Goal: Task Accomplishment & Management: Complete application form

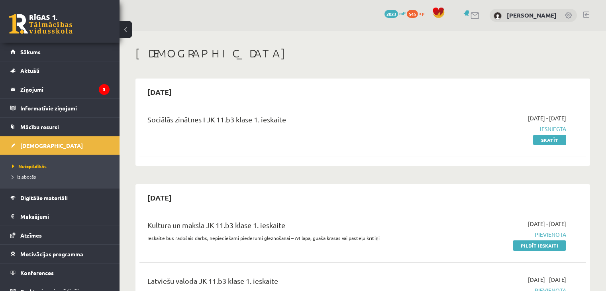
scroll to position [120, 0]
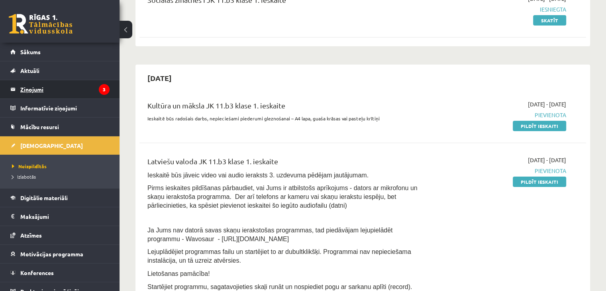
click at [66, 93] on legend "Ziņojumi 3" at bounding box center [64, 89] width 89 height 18
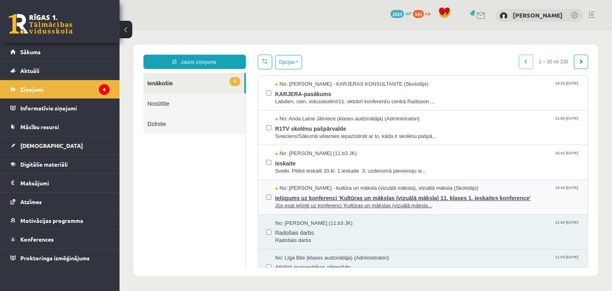
click at [305, 197] on span "Ielūgums uz konferenci 'Kultūras un mākslas (vizuālā māksla) 11. klases 1. iesk…" at bounding box center [428, 197] width 305 height 10
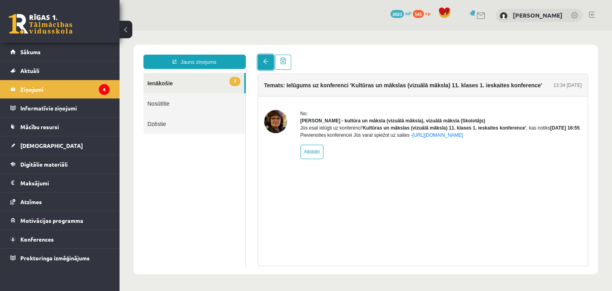
click at [263, 64] on span at bounding box center [266, 62] width 6 height 6
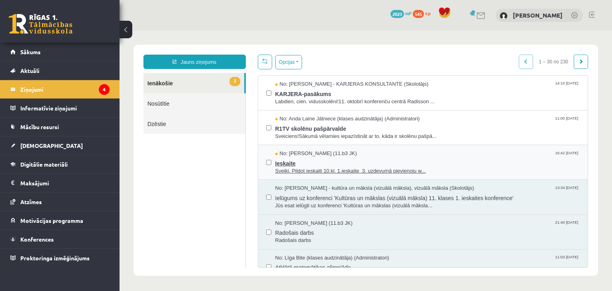
click at [301, 160] on span "Ieskaite" at bounding box center [428, 162] width 305 height 10
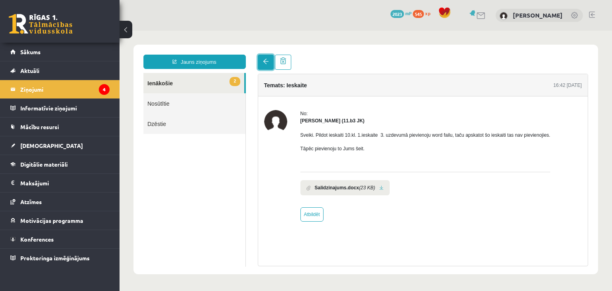
click at [260, 63] on link at bounding box center [266, 62] width 16 height 15
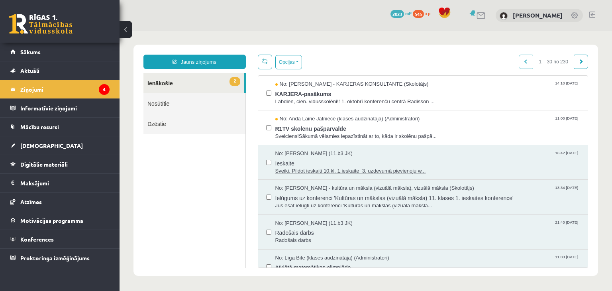
click at [317, 165] on span "Ieskaite" at bounding box center [428, 162] width 305 height 10
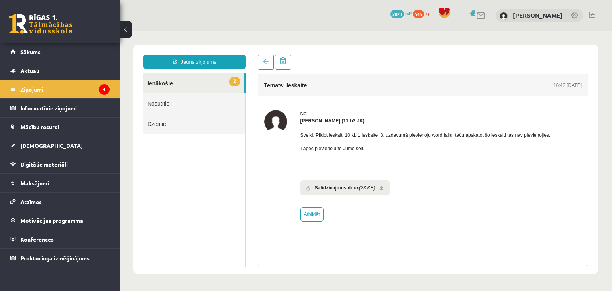
click at [342, 189] on b "Salidzinajums.docx" at bounding box center [337, 187] width 44 height 7
click at [380, 187] on link at bounding box center [382, 187] width 4 height 5
click at [189, 89] on link "2 Ienākošie" at bounding box center [194, 83] width 101 height 20
click at [106, 95] on legend "Ziņojumi 4" at bounding box center [64, 89] width 89 height 18
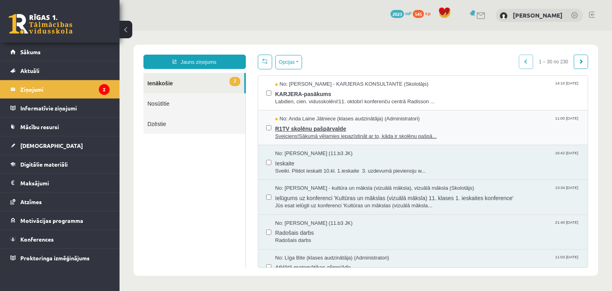
click at [321, 127] on span "R1TV skolēnu pašpārvalde" at bounding box center [428, 128] width 305 height 10
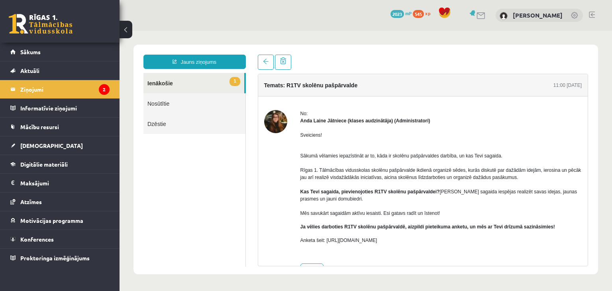
click at [229, 79] on link "1 Ienākošie" at bounding box center [194, 83] width 101 height 20
click at [163, 84] on link "1 Ienākošie" at bounding box center [194, 83] width 101 height 20
click at [80, 86] on legend "Ziņojumi 2" at bounding box center [64, 89] width 89 height 18
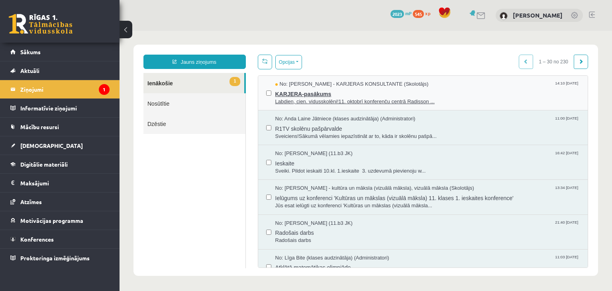
click at [280, 93] on span "KARJERA-pasākums" at bounding box center [428, 93] width 305 height 10
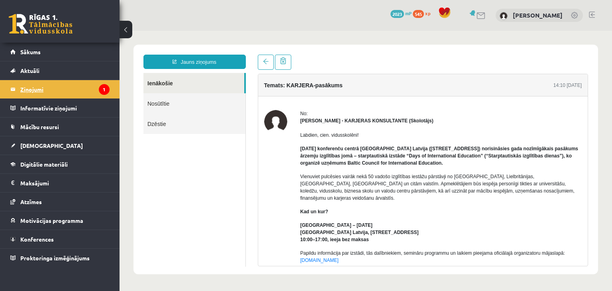
click at [96, 89] on legend "Ziņojumi 1" at bounding box center [64, 89] width 89 height 18
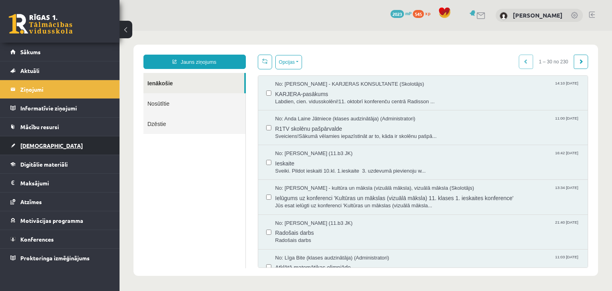
click at [44, 146] on link "[DEMOGRAPHIC_DATA]" at bounding box center [59, 145] width 99 height 18
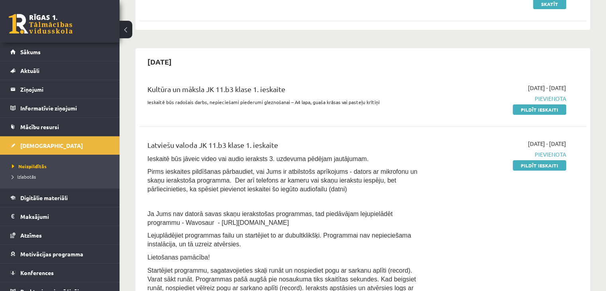
scroll to position [159, 0]
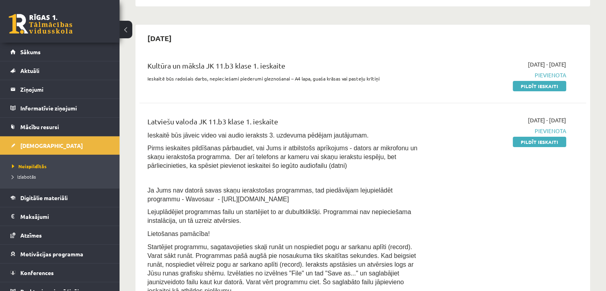
drag, startPoint x: 538, startPoint y: 144, endPoint x: 346, endPoint y: 35, distance: 220.7
click at [538, 144] on link "Pildīt ieskaiti" at bounding box center [539, 142] width 53 height 10
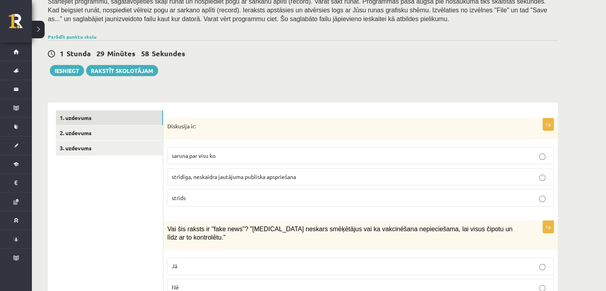
scroll to position [159, 0]
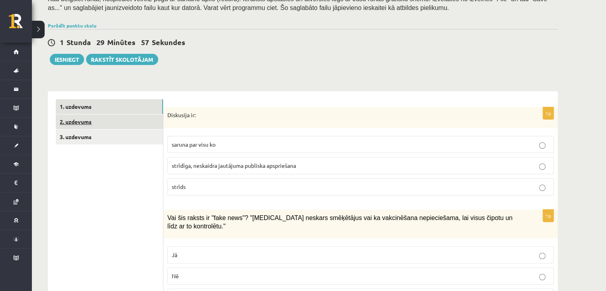
click at [126, 121] on link "2. uzdevums" at bounding box center [109, 121] width 107 height 15
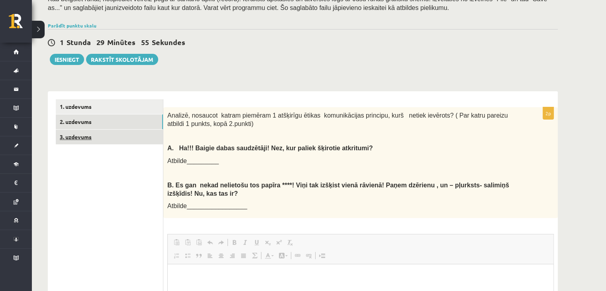
scroll to position [0, 0]
click at [122, 137] on link "3. uzdevums" at bounding box center [109, 137] width 107 height 15
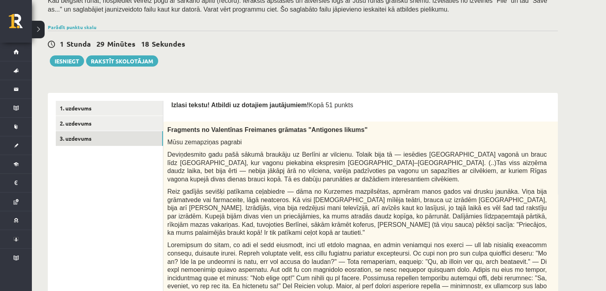
scroll to position [159, 0]
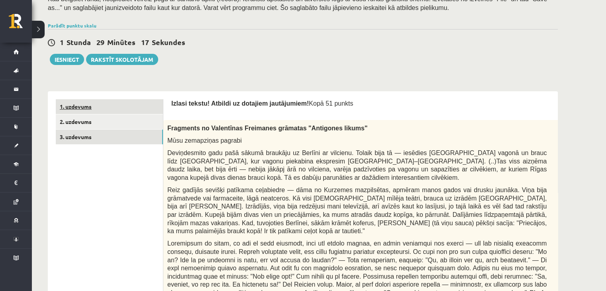
click at [142, 108] on link "1. uzdevums" at bounding box center [109, 106] width 107 height 15
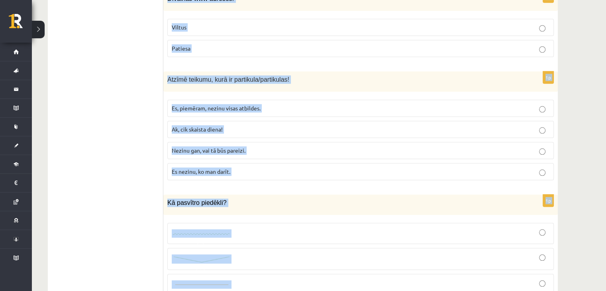
scroll to position [3820, 0]
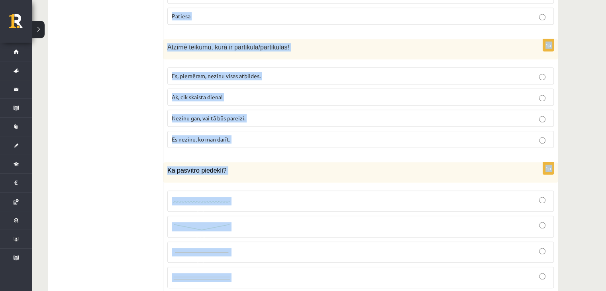
drag, startPoint x: 168, startPoint y: 117, endPoint x: 242, endPoint y: 235, distance: 139.9
copy form "Diskusija ir: saruna par visu ko strīdīga, neskaidra jautājuma publiska apsprie…"
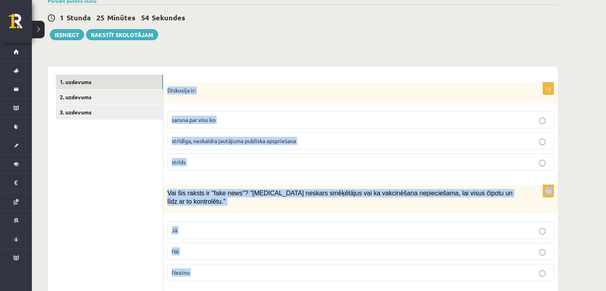
scroll to position [72, 0]
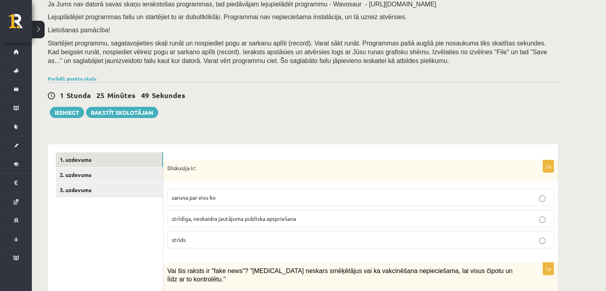
scroll to position [152, 0]
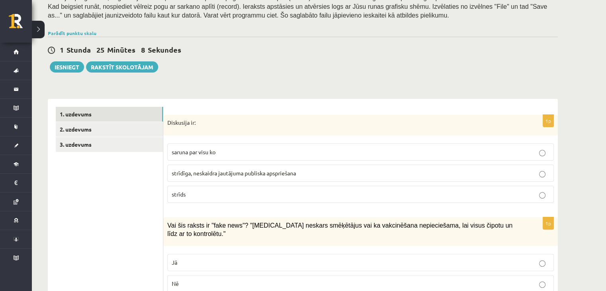
click at [286, 165] on label "strīdīga, neskaidra jautājuma publiska apspriešana" at bounding box center [360, 173] width 387 height 17
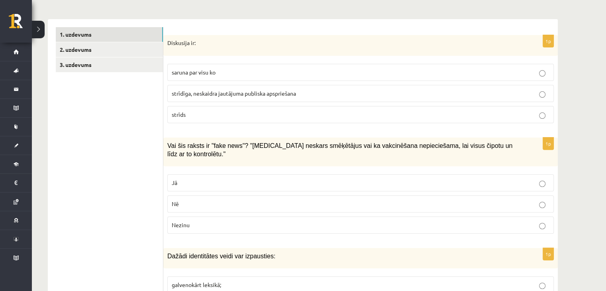
click at [183, 179] on p "Jā" at bounding box center [361, 183] width 378 height 8
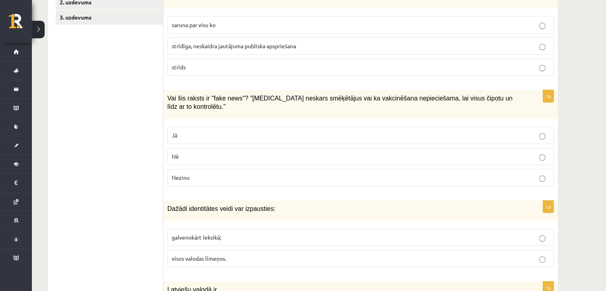
scroll to position [391, 0]
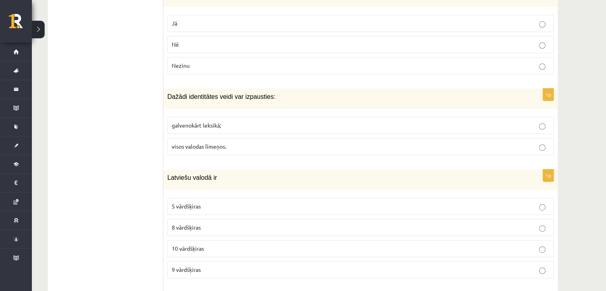
click at [191, 143] on span "visos valodas līmeņos." at bounding box center [199, 146] width 55 height 7
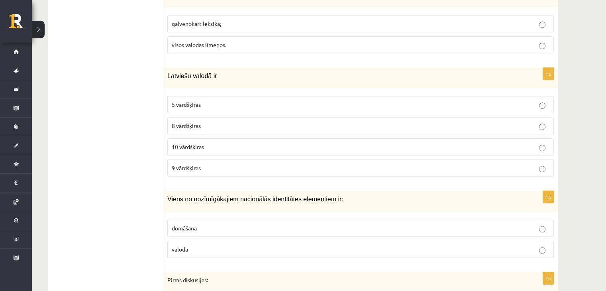
scroll to position [511, 0]
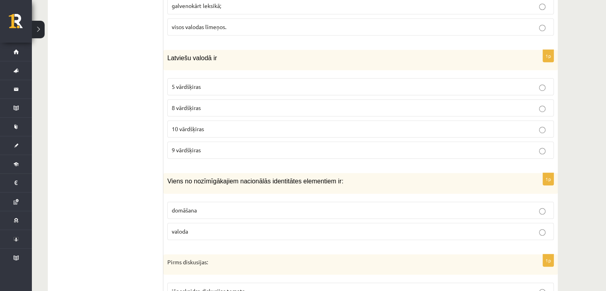
click at [192, 146] on span "9 vārdšķiras" at bounding box center [186, 149] width 29 height 7
click at [203, 125] on span "10 vārdšķiras" at bounding box center [188, 128] width 32 height 7
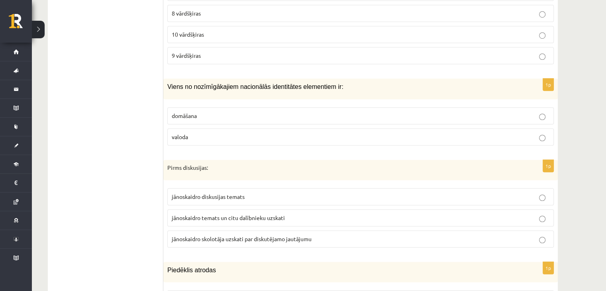
scroll to position [630, 0]
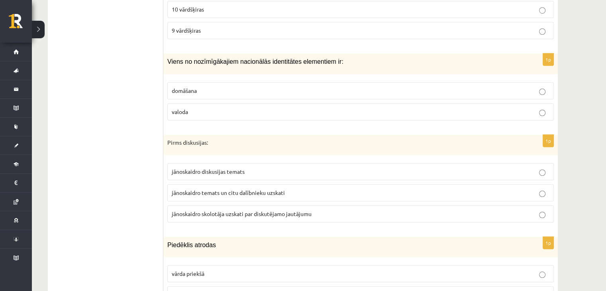
click at [226, 106] on label "valoda" at bounding box center [360, 111] width 387 height 17
click at [254, 189] on span "jānoskaidro temats un citu dalībnieku uzskati" at bounding box center [228, 192] width 113 height 7
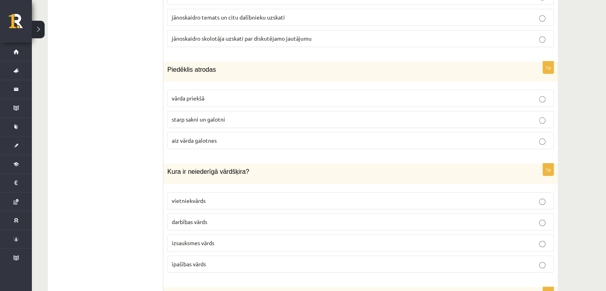
scroll to position [830, 0]
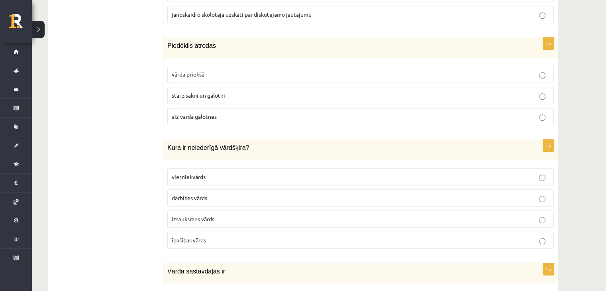
click at [223, 92] on span "starp sakni un galotni" at bounding box center [198, 95] width 53 height 7
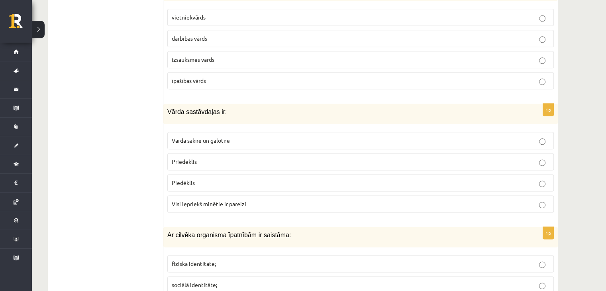
scroll to position [949, 0]
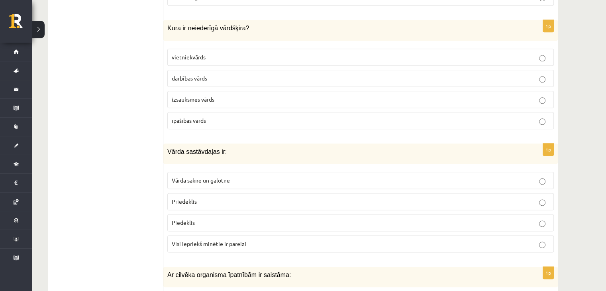
click at [209, 96] on span "izsauksmes vārds" at bounding box center [193, 99] width 43 height 7
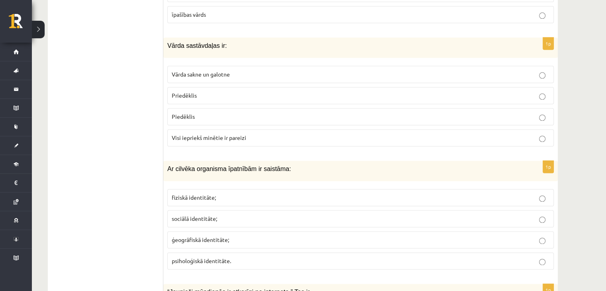
scroll to position [1069, 0]
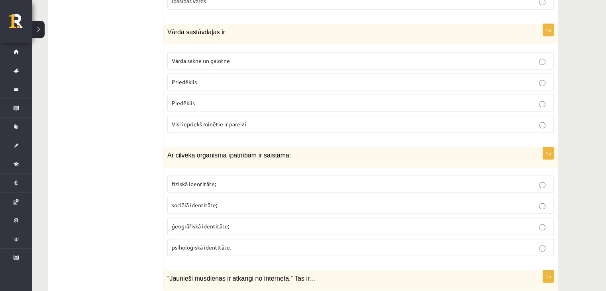
click at [213, 117] on label "Visi iepriekš minētie ir pareizi" at bounding box center [360, 124] width 387 height 17
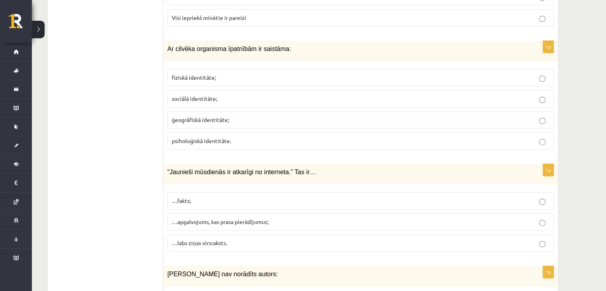
scroll to position [1189, 0]
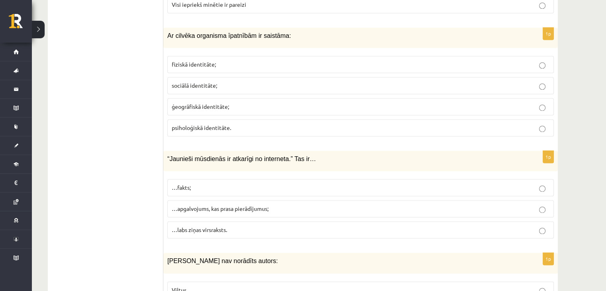
click at [204, 60] on p "fiziskā identitāte;" at bounding box center [361, 64] width 378 height 8
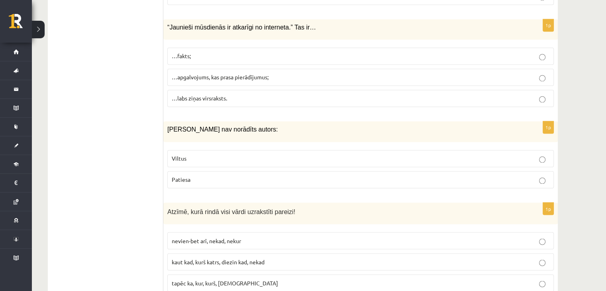
scroll to position [1308, 0]
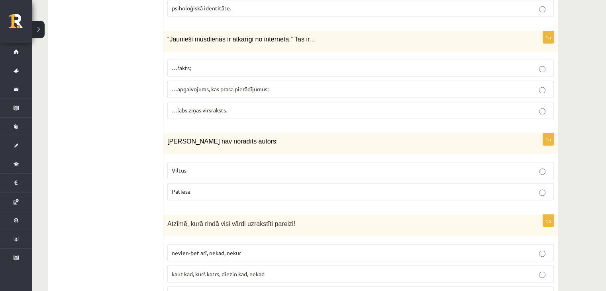
click at [209, 81] on label "…apgalvojums, kas prasa pierādījumus;" at bounding box center [360, 89] width 387 height 17
click at [225, 85] on span "…apgalvojums, kas prasa pierādījumus;" at bounding box center [220, 88] width 97 height 7
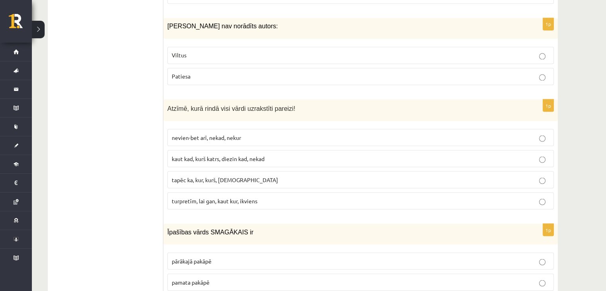
scroll to position [1428, 0]
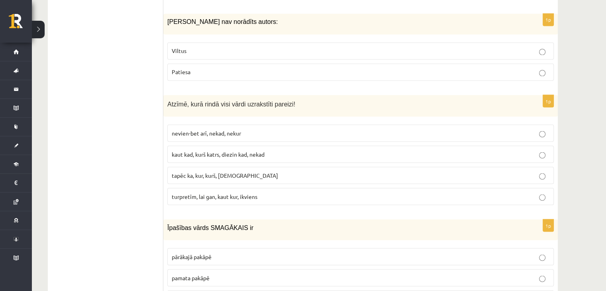
click at [230, 192] on p "turpretīm, lai gan, kaut kur, ikviens" at bounding box center [361, 196] width 378 height 8
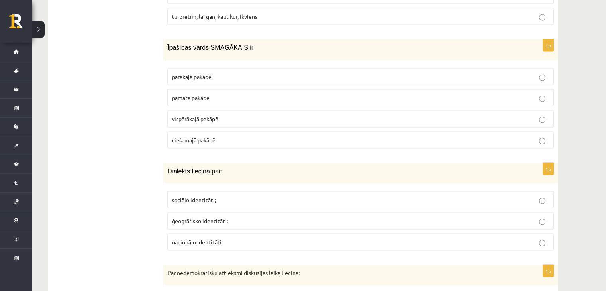
scroll to position [1627, 0]
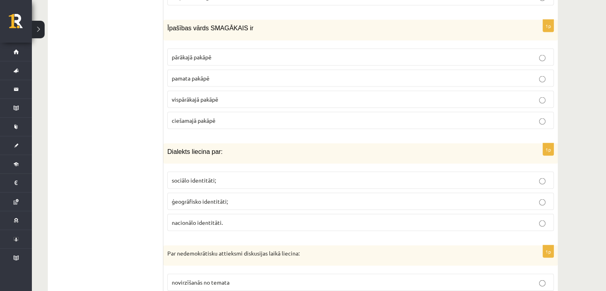
click at [199, 91] on label "vispārākajā pakāpē" at bounding box center [360, 99] width 387 height 17
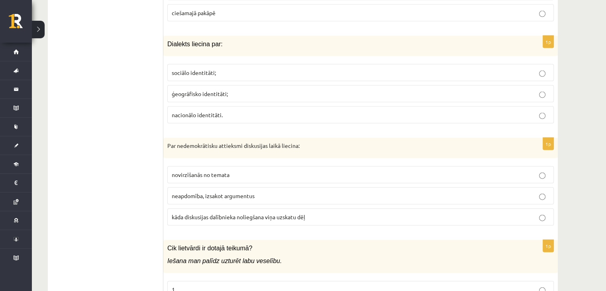
scroll to position [1747, 0]
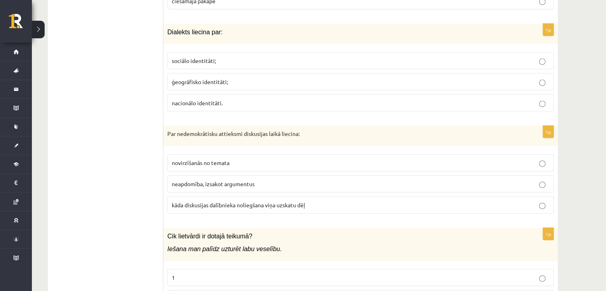
click at [206, 78] on p "ģeogrāfisko identitāti;" at bounding box center [361, 82] width 378 height 8
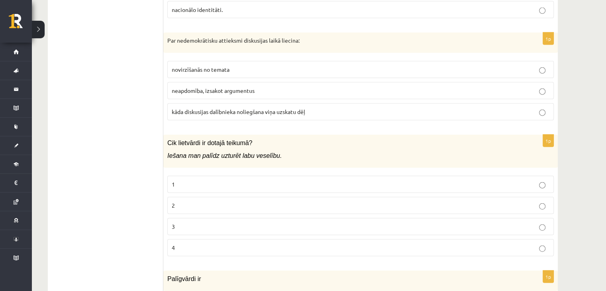
scroll to position [1827, 0]
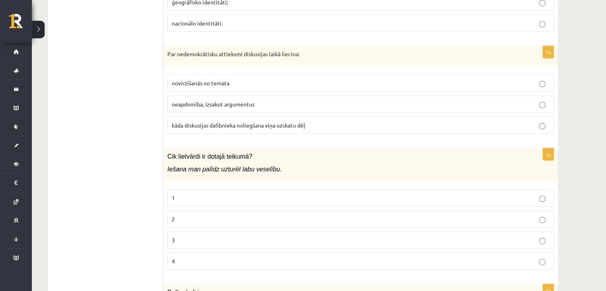
click at [203, 121] on p "kāda diskusijas dalībnieka noliegšana viņa uzskatu dēļ" at bounding box center [361, 125] width 378 height 8
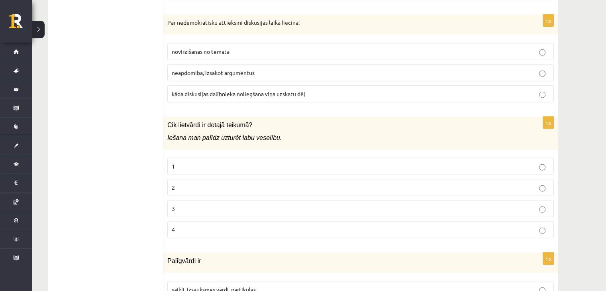
scroll to position [1906, 0]
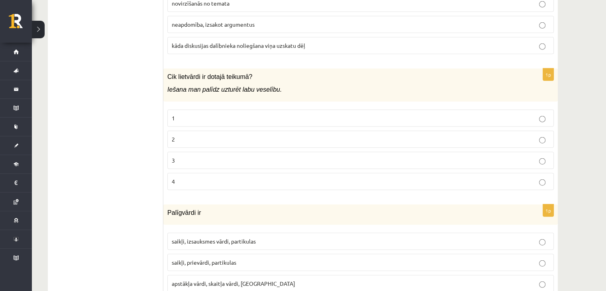
click at [240, 135] on p "2" at bounding box center [361, 139] width 378 height 8
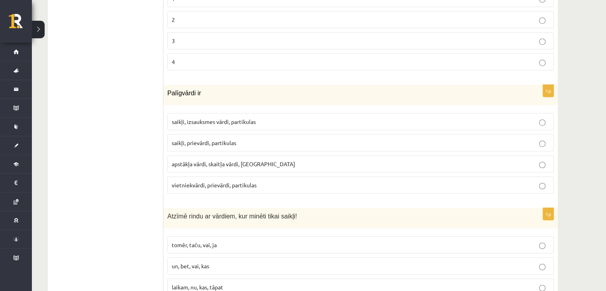
scroll to position [2066, 0]
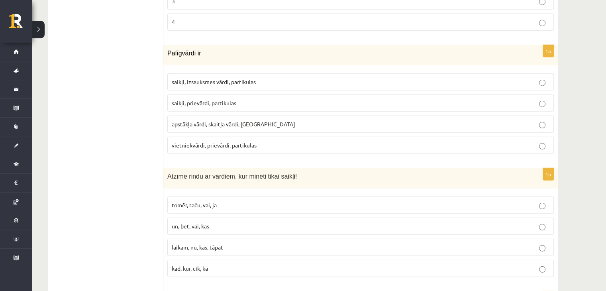
click at [200, 99] on span "saikļi, prievārdi, partikulas" at bounding box center [204, 102] width 65 height 7
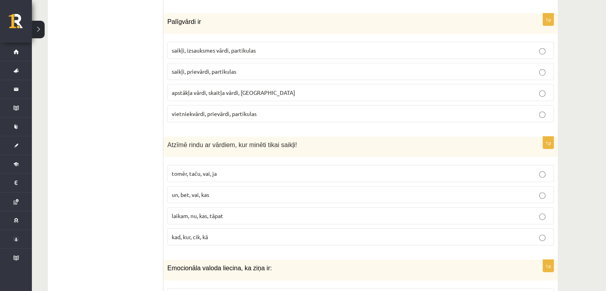
scroll to position [2185, 0]
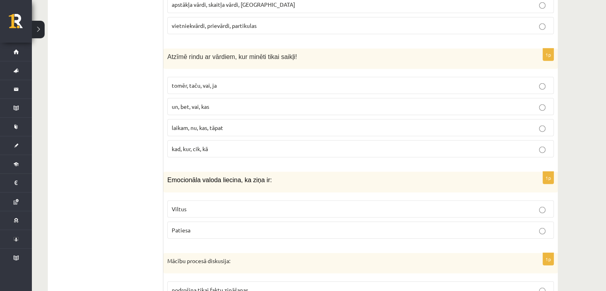
click at [197, 82] on span "tomēr, taču, vai, ja" at bounding box center [194, 85] width 45 height 7
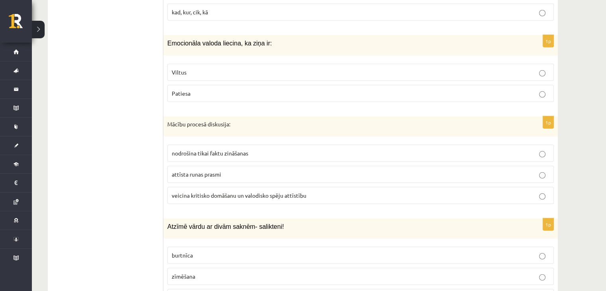
scroll to position [2305, 0]
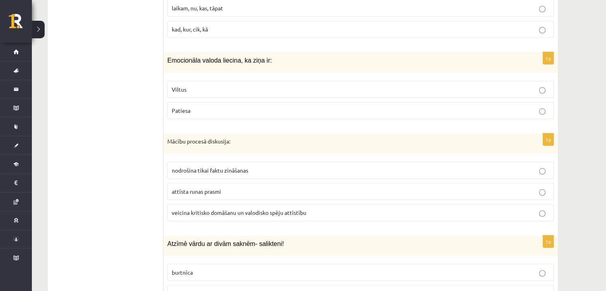
click at [215, 81] on label "Viltus" at bounding box center [360, 89] width 387 height 17
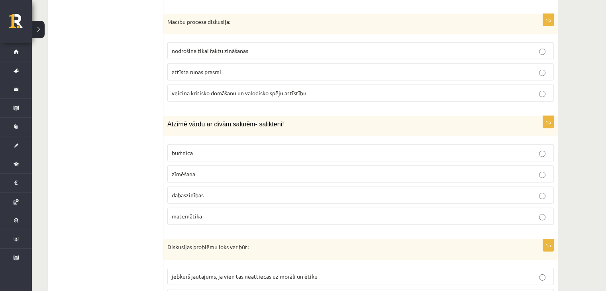
scroll to position [2464, 0]
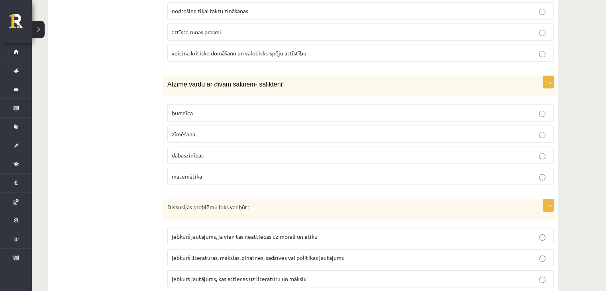
click at [202, 147] on label "dabaszinības" at bounding box center [360, 155] width 387 height 17
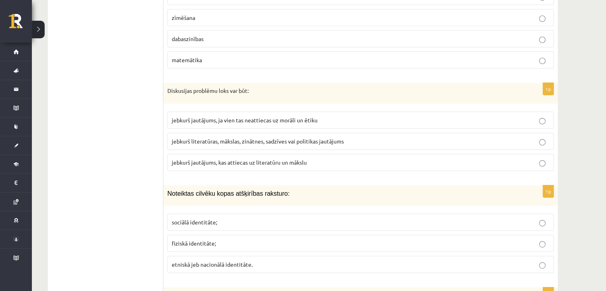
scroll to position [2584, 0]
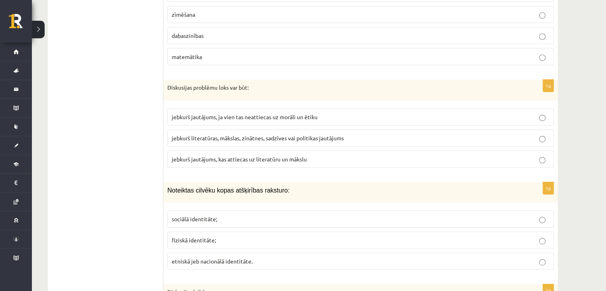
click at [202, 134] on span "jebkurš literatūras, mākslas, zinātnes, sadzīves vai politikas jautājums" at bounding box center [258, 137] width 172 height 7
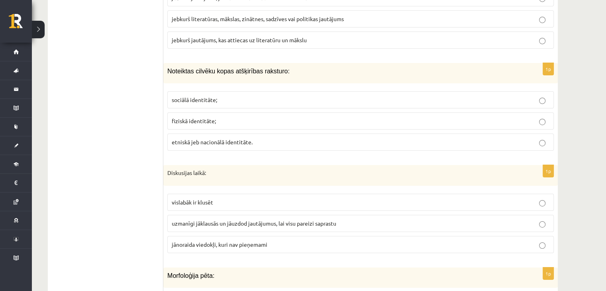
scroll to position [2704, 0]
click at [234, 138] on span "etniskā jeb nacionālā identitāte." at bounding box center [212, 141] width 81 height 7
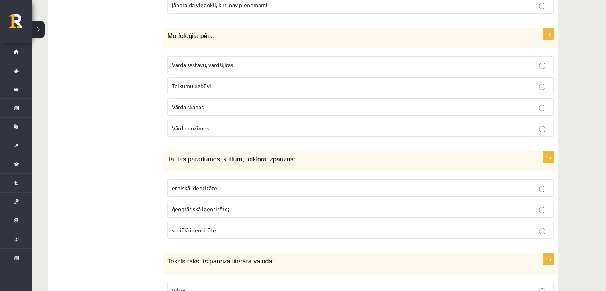
scroll to position [2903, 0]
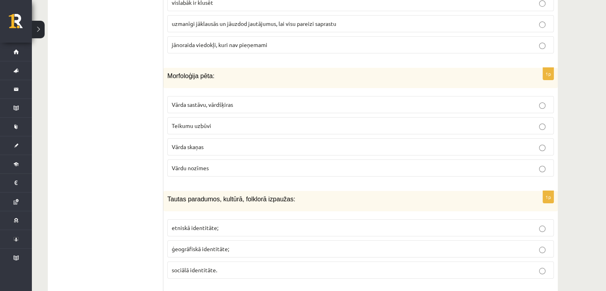
click at [211, 101] on span "Vārda sastāvu, vārdšķiras" at bounding box center [202, 104] width 61 height 7
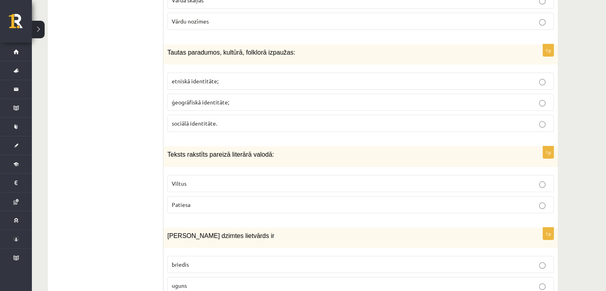
scroll to position [3063, 0]
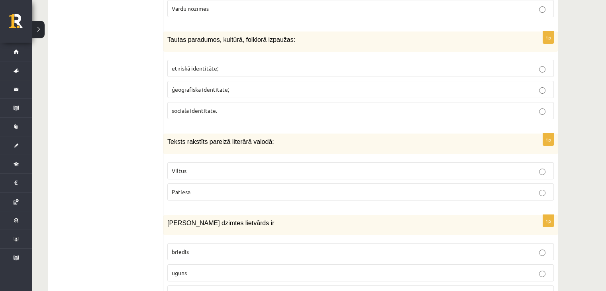
click at [179, 65] on span "etniskā identitāte;" at bounding box center [195, 68] width 47 height 7
click at [209, 188] on p "Patiesa" at bounding box center [361, 192] width 378 height 8
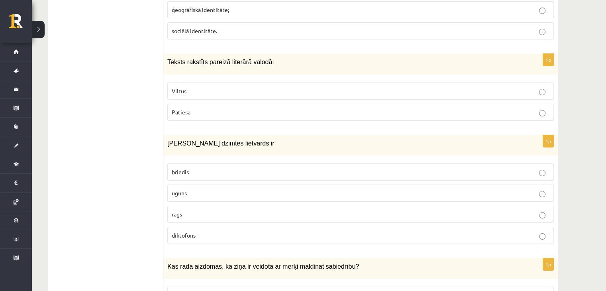
click at [200, 189] on p "uguns" at bounding box center [361, 193] width 378 height 8
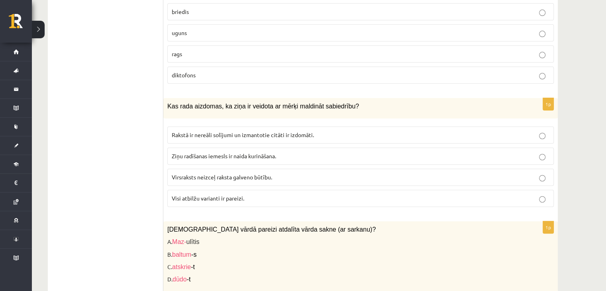
scroll to position [3342, 0]
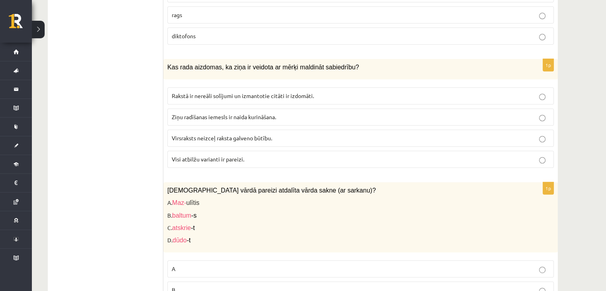
click at [216, 155] on p "Visi atbilžu varianti ir pareizi." at bounding box center [361, 159] width 378 height 8
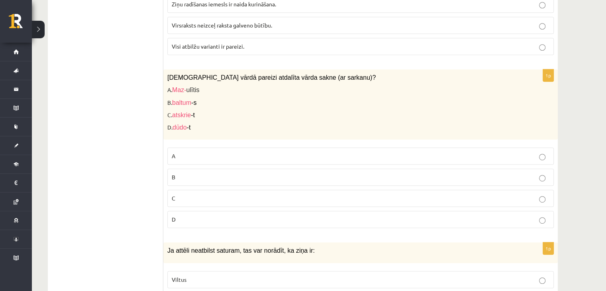
scroll to position [3461, 0]
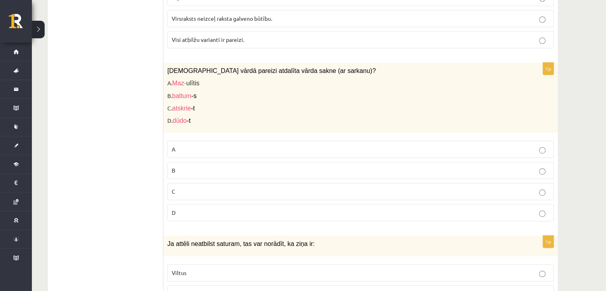
click at [201, 209] on p "D" at bounding box center [361, 213] width 378 height 8
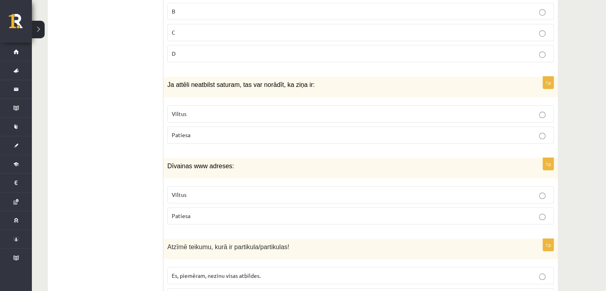
scroll to position [3621, 0]
click at [206, 105] on label "Viltus" at bounding box center [360, 113] width 387 height 17
click at [209, 186] on label "Viltus" at bounding box center [360, 194] width 387 height 17
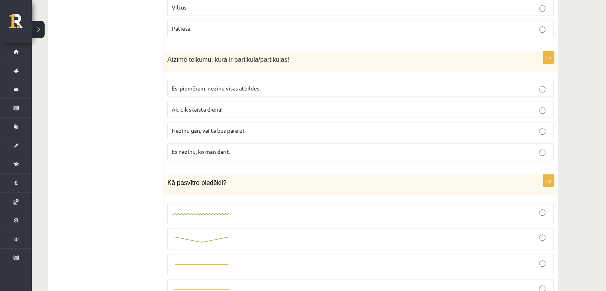
scroll to position [3820, 0]
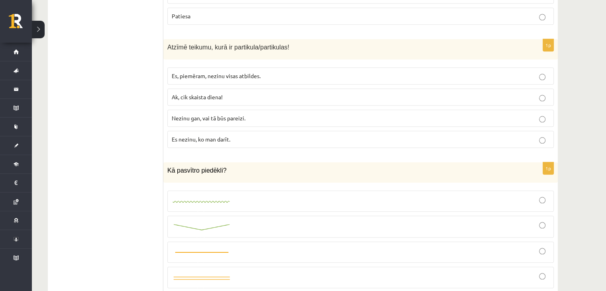
click at [211, 199] on img at bounding box center [202, 201] width 60 height 5
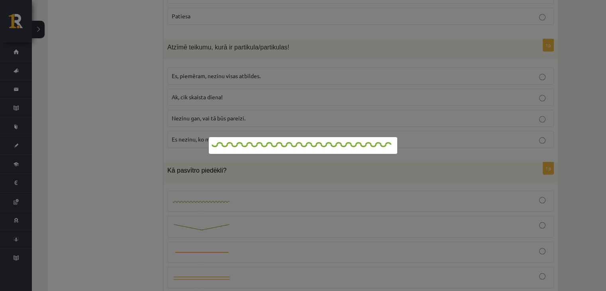
click at [314, 171] on div at bounding box center [303, 145] width 606 height 291
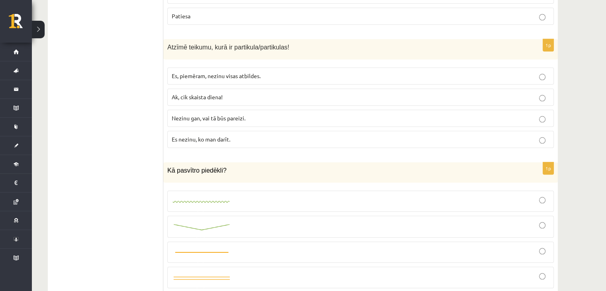
click at [553, 191] on label at bounding box center [360, 201] width 387 height 21
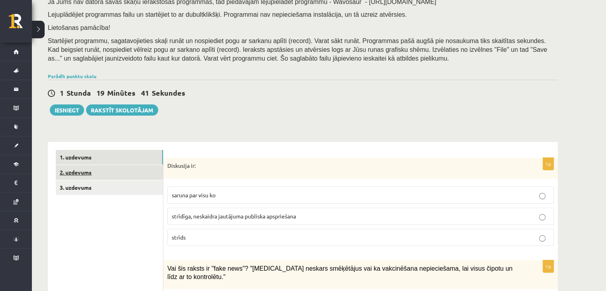
scroll to position [120, 0]
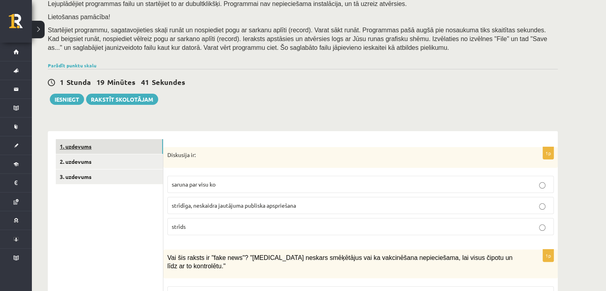
click at [93, 140] on link "1. uzdevums" at bounding box center [109, 146] width 107 height 15
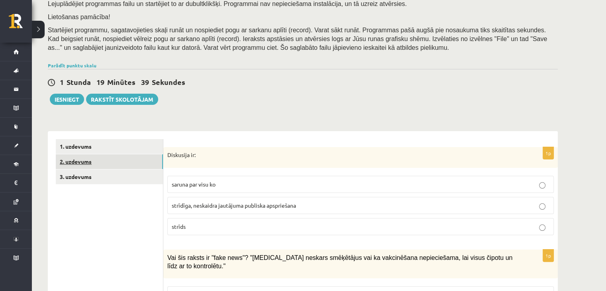
click at [93, 161] on link "2. uzdevums" at bounding box center [109, 161] width 107 height 15
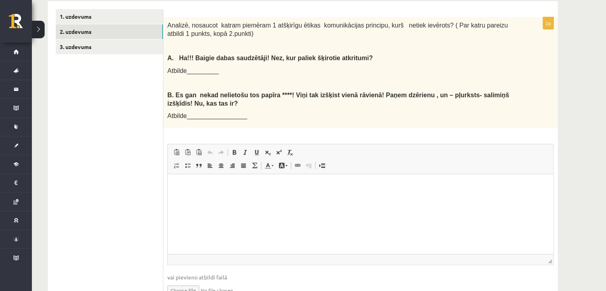
scroll to position [0, 0]
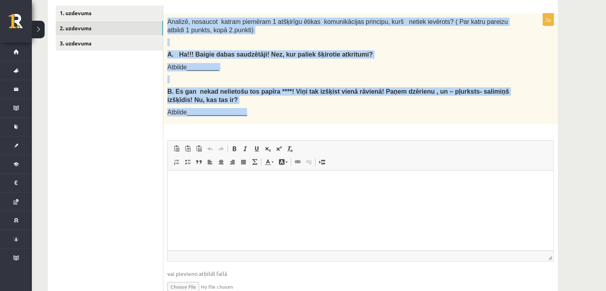
drag, startPoint x: 167, startPoint y: 21, endPoint x: 289, endPoint y: 104, distance: 148.1
click at [289, 104] on div "Analizē, nosaucot katram piemēram 1 atšķirīgu ētikas komunikācijas principu, ku…" at bounding box center [360, 69] width 395 height 111
copy div "Analizē, nosaucot katram piemēram 1 atšķirīgu ētikas komunikācijas principu, ku…"
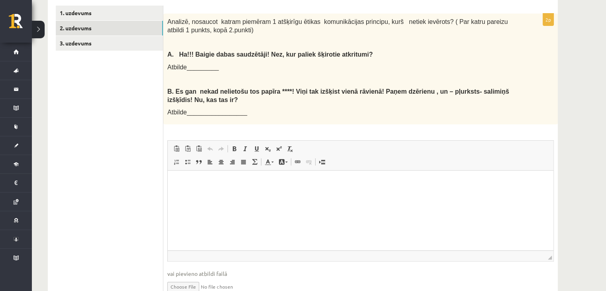
click at [142, 131] on ul "1. uzdevums 2. uzdevums 3. uzdevums" at bounding box center [110, 156] width 108 height 301
click at [193, 195] on html at bounding box center [361, 183] width 386 height 24
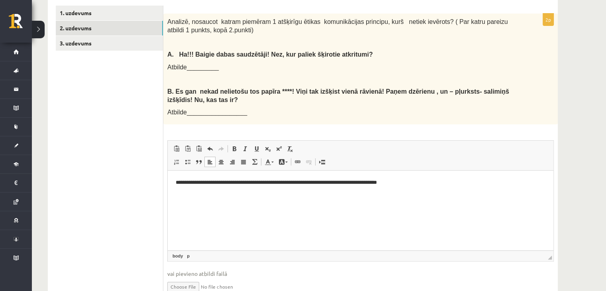
click at [318, 183] on p "**********" at bounding box center [361, 183] width 370 height 8
click at [402, 185] on p "**********" at bounding box center [361, 183] width 370 height 8
click at [96, 27] on link "2. uzdevums" at bounding box center [109, 28] width 107 height 15
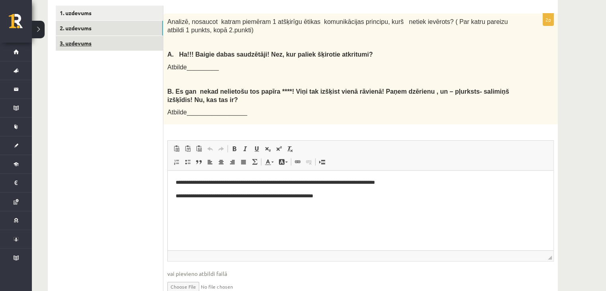
click at [102, 44] on link "3. uzdevums" at bounding box center [109, 43] width 107 height 15
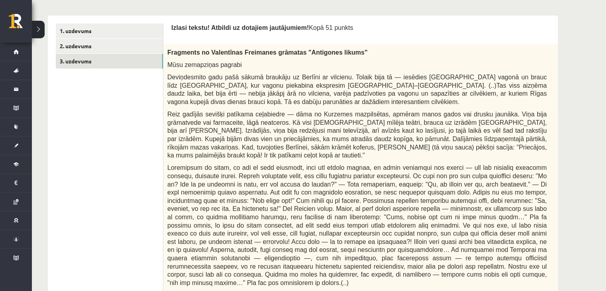
scroll to position [254, 0]
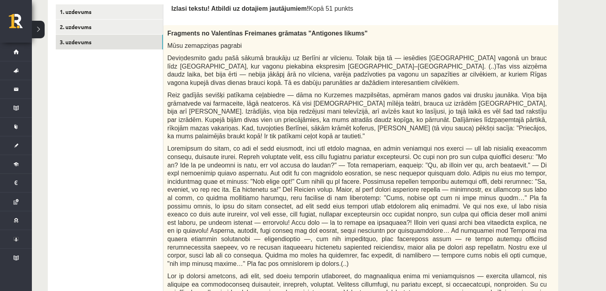
click at [529, 45] on div "Fragments no Valentīnas Freimanes grāmatas "Antigones likums" Mūsu zemapziņas p…" at bounding box center [376, 218] width 427 height 387
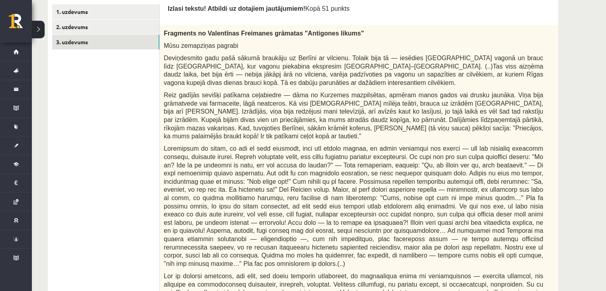
scroll to position [0, 11]
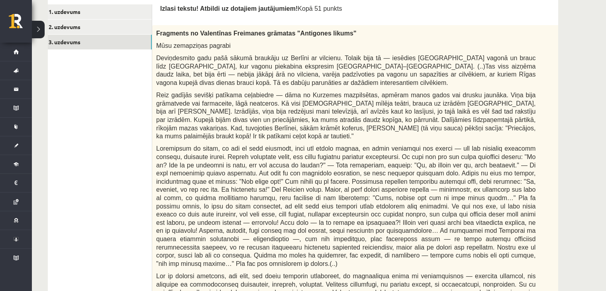
drag, startPoint x: 555, startPoint y: 35, endPoint x: 589, endPoint y: 41, distance: 34.0
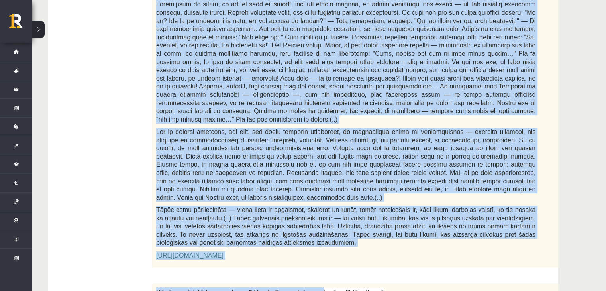
scroll to position [414, 0]
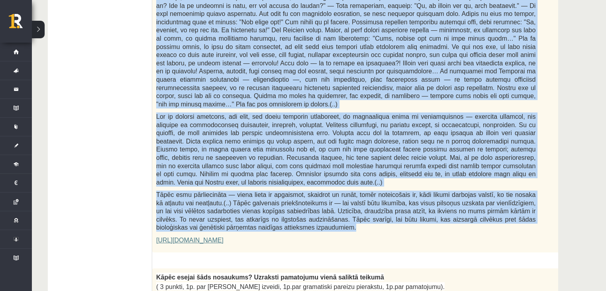
drag, startPoint x: 155, startPoint y: 113, endPoint x: 324, endPoint y: 211, distance: 195.1
click at [324, 211] on div "Fragments no Valentīnas Freimanes grāmatas "Antigones likums" Mūsu zemapziņas p…" at bounding box center [365, 59] width 427 height 387
copy div "Fragments no Valentīnas Freimanes grāmatas "Antigones likums" Mūsu zemapziņas p…"
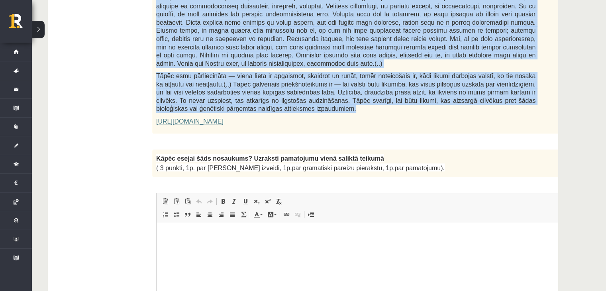
scroll to position [533, 0]
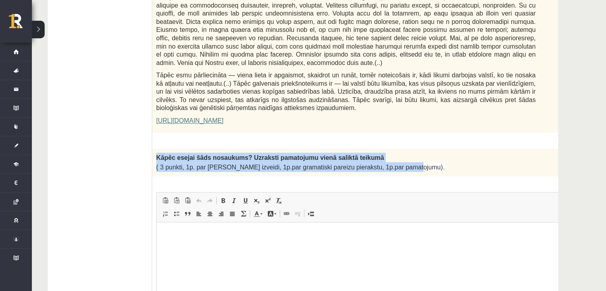
drag, startPoint x: 153, startPoint y: 138, endPoint x: 384, endPoint y: 154, distance: 231.8
click at [384, 154] on div "Kāpēc esejai šāds nosaukums? Uzraksti pamatojumu vienā saliktā teikumā ( 3 punk…" at bounding box center [365, 163] width 427 height 28
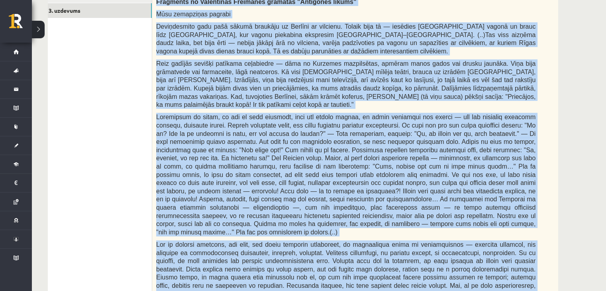
scroll to position [355, 0]
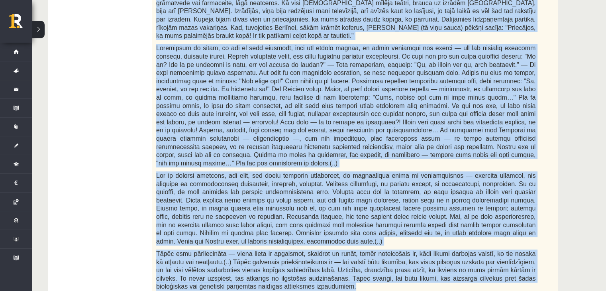
drag, startPoint x: 157, startPoint y: 152, endPoint x: 337, endPoint y: 265, distance: 212.8
click at [337, 265] on div "Fragments no Valentīnas Freimanes grāmatas "Antigones likums" Mūsu zemapziņas p…" at bounding box center [365, 118] width 427 height 387
copy div "Fragments no Valentīnas Freimanes grāmatas "Antigones likums" Mūsu zemapziņas p…"
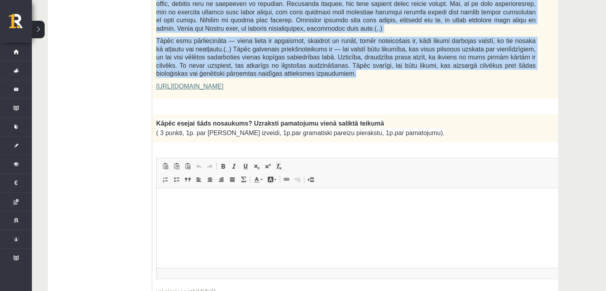
scroll to position [634, 0]
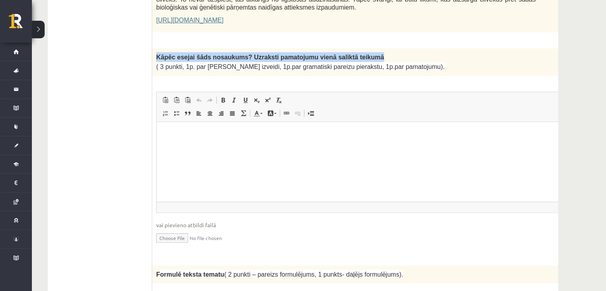
drag, startPoint x: 156, startPoint y: 39, endPoint x: 361, endPoint y: 41, distance: 205.8
click at [361, 48] on div "Kāpēc esejai šāds nosaukums? Uzraksti pamatojumu vienā saliktā teikumā ( 3 punk…" at bounding box center [365, 62] width 427 height 28
copy span "Kāpēc esejai šāds nosaukums? Uzraksti pamatojumu vienā saliktā teikumā"
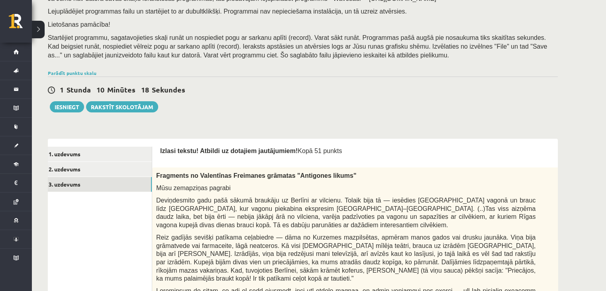
scroll to position [76, 0]
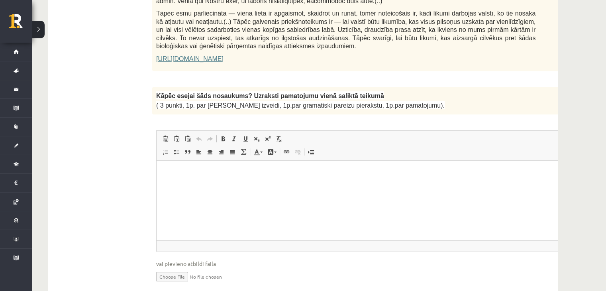
scroll to position [609, 0]
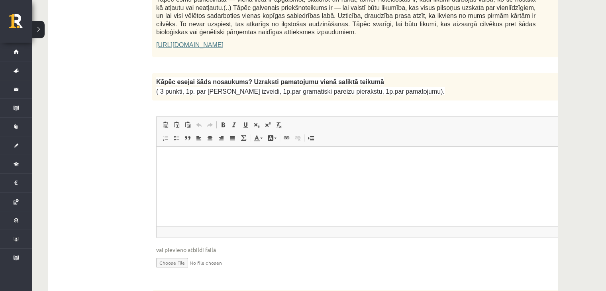
click at [284, 159] on p "Bagātinātā teksta redaktors, wiswyg-editor-user-answer-47433863848440" at bounding box center [366, 158] width 403 height 8
paste body "Bagātinātā teksta redaktors, wiswyg-editor-user-answer-47433863848440"
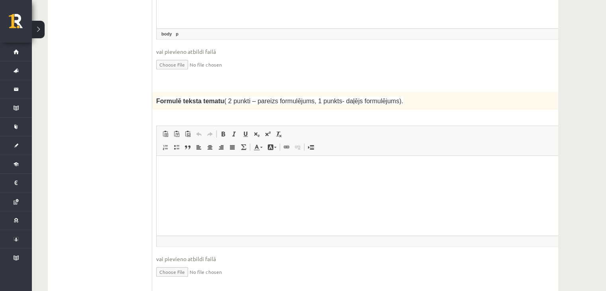
scroll to position [809, 0]
drag, startPoint x: 157, startPoint y: 79, endPoint x: 273, endPoint y: 87, distance: 116.7
click at [267, 91] on div "Formulē teksta tematu ( 2 punkti – pareizs formulējums, 1 punkts- daļējs formul…" at bounding box center [365, 100] width 427 height 18
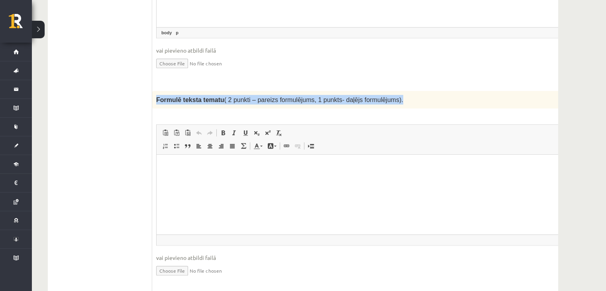
drag, startPoint x: 388, startPoint y: 79, endPoint x: 156, endPoint y: 80, distance: 232.5
click at [156, 91] on div "Formulē teksta tematu ( 2 punkti – pareizs formulējums, 1 punkts- daļējs formul…" at bounding box center [365, 100] width 427 height 18
copy span "Formulē teksta tematu ( 2 punkti – pareizs formulējums, 1 punkts- daļējs formul…"
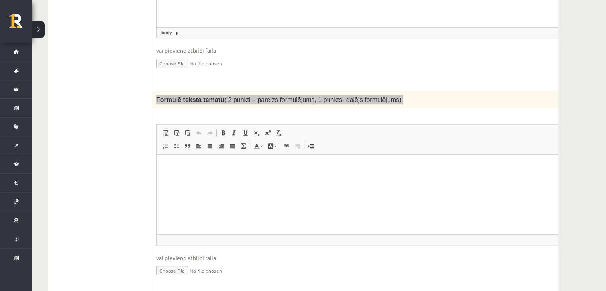
click at [211, 175] on html at bounding box center [366, 167] width 419 height 24
click at [211, 179] on html at bounding box center [366, 167] width 419 height 24
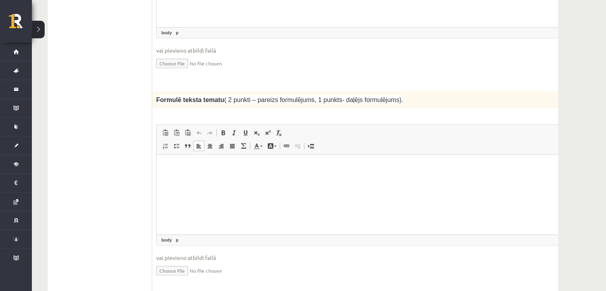
click at [354, 94] on div "2p Formulē teksta tematu ( 2 punkti – pareizs formulējums, 1 punkts- daļējs for…" at bounding box center [365, 190] width 427 height 199
click at [303, 179] on html at bounding box center [366, 167] width 419 height 24
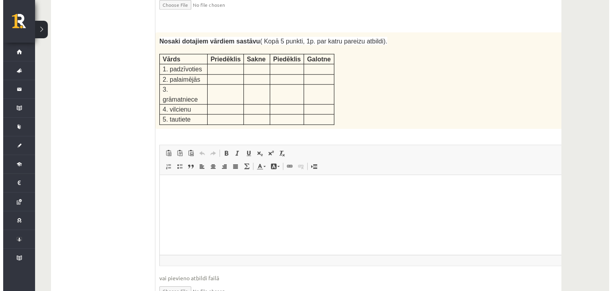
scroll to position [1088, 0]
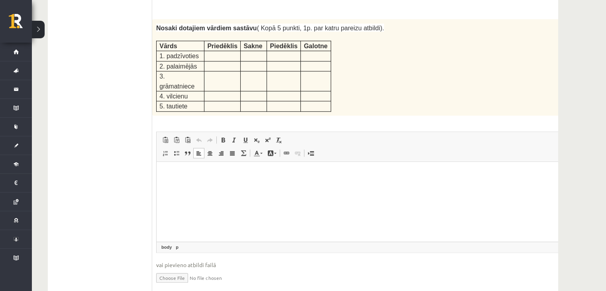
click at [209, 186] on html at bounding box center [366, 173] width 419 height 24
click at [241, 150] on span at bounding box center [243, 153] width 6 height 6
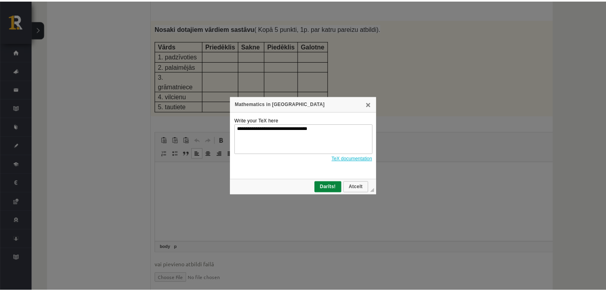
scroll to position [0, 0]
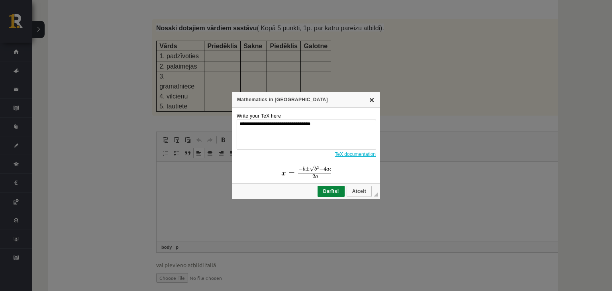
click at [375, 99] on link "X" at bounding box center [372, 99] width 6 height 6
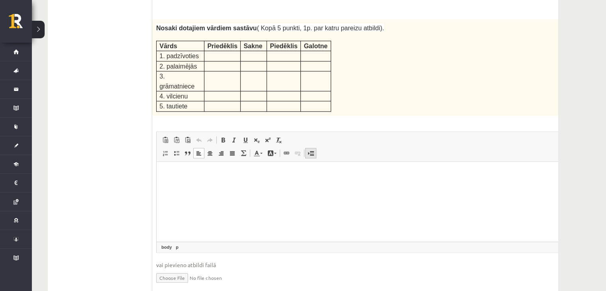
click at [308, 150] on span at bounding box center [311, 153] width 6 height 6
click at [311, 150] on span at bounding box center [311, 153] width 6 height 6
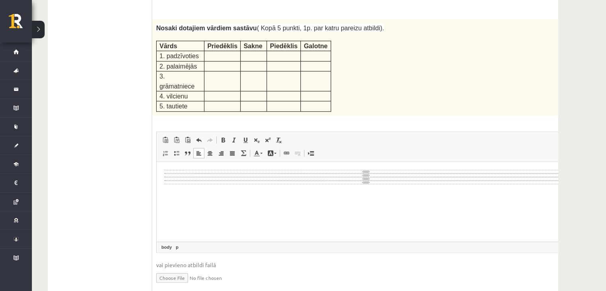
click at [306, 192] on p "Bagātinātā teksta redaktors, wiswyg-editor-user-answer-47433863255960" at bounding box center [366, 193] width 403 height 8
click at [299, 173] on div "Lapas pārnesums" at bounding box center [366, 175] width 403 height 4
drag, startPoint x: 303, startPoint y: 183, endPoint x: 309, endPoint y: 185, distance: 7.1
click at [305, 187] on body "**********" at bounding box center [366, 183] width 403 height 28
click at [354, 189] on body "Bagātinātā teksta redaktors, wiswyg-editor-user-answer-47433863255960" at bounding box center [366, 183] width 403 height 28
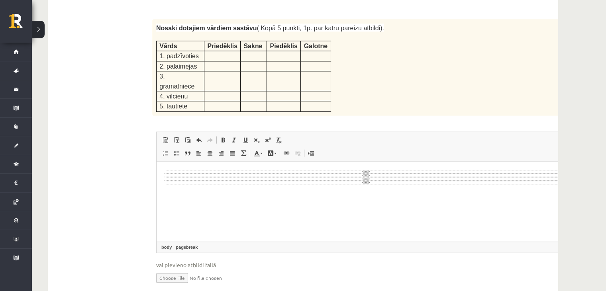
drag, startPoint x: 353, startPoint y: 180, endPoint x: 358, endPoint y: 187, distance: 8.1
click at [244, 167] on html "*" at bounding box center [366, 183] width 419 height 44
click at [198, 137] on span at bounding box center [199, 140] width 6 height 6
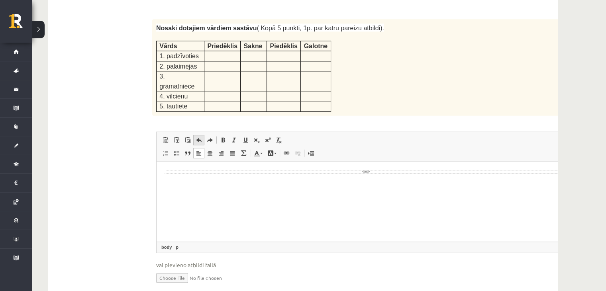
click at [198, 137] on span at bounding box center [199, 140] width 6 height 6
click at [179, 184] on html at bounding box center [366, 173] width 419 height 24
click at [174, 150] on span at bounding box center [176, 153] width 6 height 6
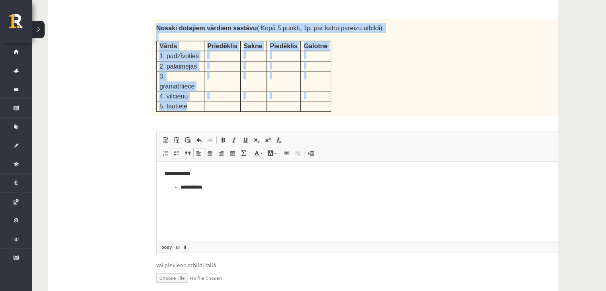
drag, startPoint x: 156, startPoint y: 7, endPoint x: 197, endPoint y: 67, distance: 73.1
click at [197, 67] on div "Nosaki dotajiem vārdiem sastāvu ( Kopā 5 punkti, 1p. par katru pareizu atbildi)…" at bounding box center [365, 67] width 427 height 96
copy div "Nosaki dotajiem vārdiem sastāvu ( Kopā 5 punkti, 1p. par katru pareizu atbildi)…"
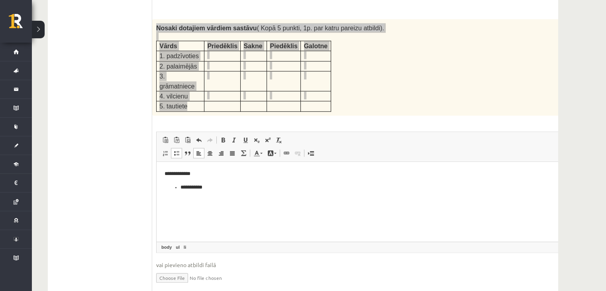
click at [220, 187] on li "**********" at bounding box center [356, 187] width 350 height 8
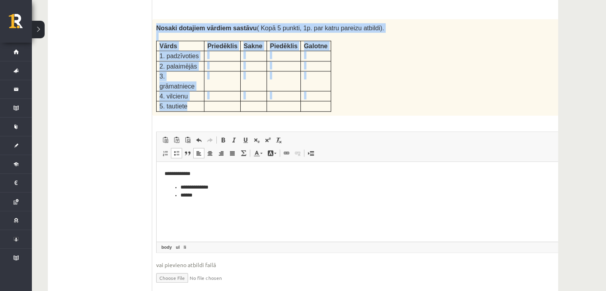
click at [252, 71] on p at bounding box center [254, 75] width 20 height 8
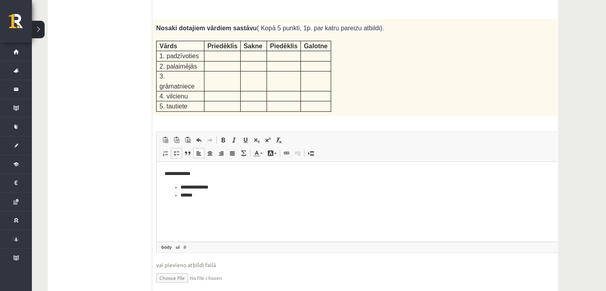
click at [312, 195] on li "******" at bounding box center [356, 195] width 350 height 8
drag, startPoint x: 217, startPoint y: 212, endPoint x: 176, endPoint y: 187, distance: 48.1
click at [176, 187] on ul "**********" at bounding box center [366, 199] width 403 height 33
copy ul "**********"
click at [210, 215] on li "**********" at bounding box center [356, 212] width 350 height 8
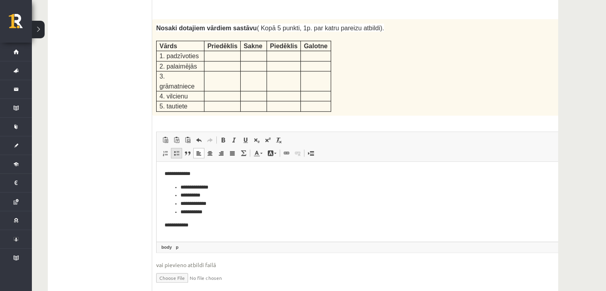
click at [175, 150] on span at bounding box center [176, 153] width 6 height 6
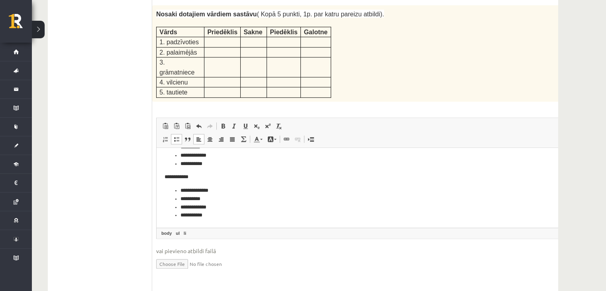
scroll to position [1088, 0]
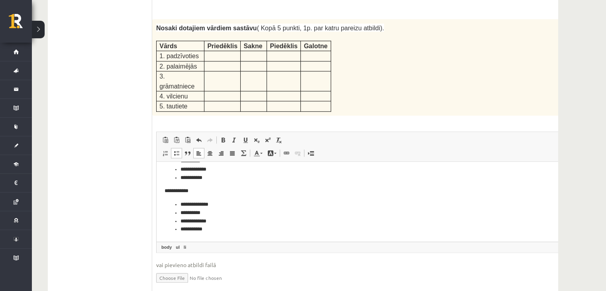
click at [214, 209] on li "**********" at bounding box center [353, 213] width 344 height 8
click at [209, 222] on li "**********" at bounding box center [353, 221] width 344 height 8
click at [211, 233] on li "**********" at bounding box center [353, 228] width 344 height 8
click at [211, 233] on li "**********" at bounding box center [353, 229] width 344 height 8
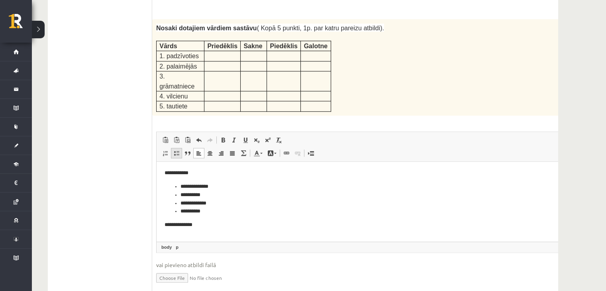
click at [177, 148] on link "Ievietot/noņemt sarakstu ar aizzīmēm" at bounding box center [176, 153] width 11 height 10
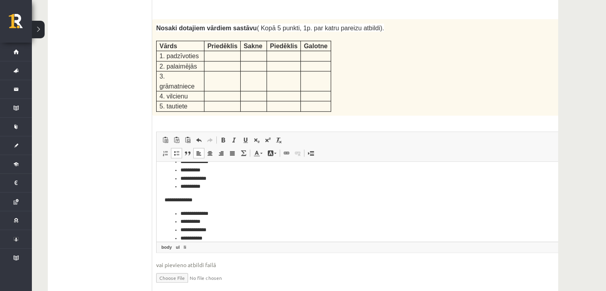
scroll to position [86, 0]
click at [244, 207] on li "**********" at bounding box center [353, 205] width 344 height 8
click at [214, 215] on li "**********" at bounding box center [353, 213] width 344 height 8
click at [236, 223] on li "**********" at bounding box center [353, 221] width 344 height 8
click at [230, 230] on li "**********" at bounding box center [353, 229] width 344 height 8
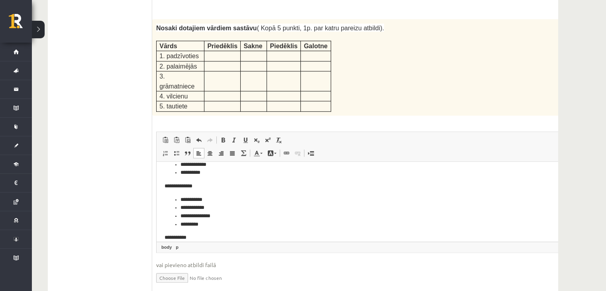
scroll to position [104, 0]
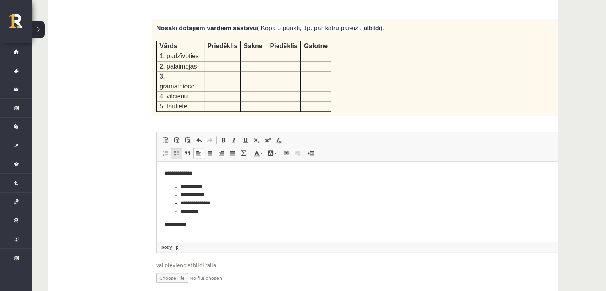
click at [180, 148] on link "Ievietot/noņemt sarakstu ar aizzīmēm" at bounding box center [176, 153] width 11 height 10
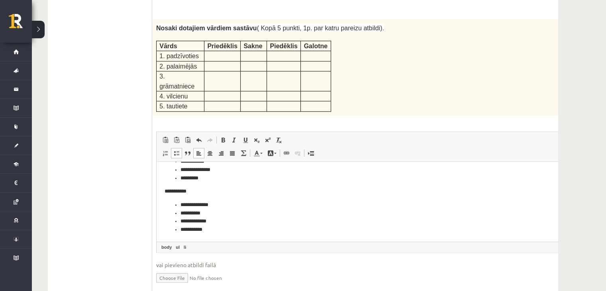
scroll to position [138, 0]
click at [218, 207] on li "**********" at bounding box center [353, 204] width 344 height 8
click at [272, 216] on li "**********" at bounding box center [353, 213] width 344 height 8
click at [221, 223] on li "**********" at bounding box center [353, 221] width 344 height 8
click at [221, 236] on html "**********" at bounding box center [366, 132] width 419 height 217
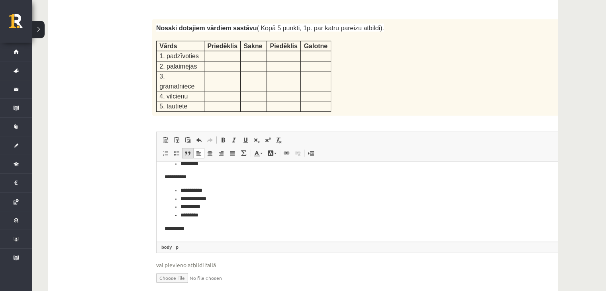
scroll to position [156, 0]
click at [174, 150] on span at bounding box center [176, 153] width 6 height 6
click at [246, 207] on li "**********" at bounding box center [353, 204] width 344 height 8
click at [253, 209] on li "**********" at bounding box center [353, 213] width 344 height 8
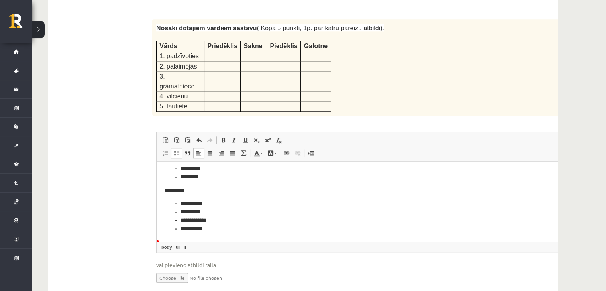
click at [219, 226] on li "**********" at bounding box center [353, 228] width 344 height 8
click at [220, 219] on li "**********" at bounding box center [353, 221] width 344 height 8
click at [235, 234] on html "**********" at bounding box center [366, 106] width 419 height 269
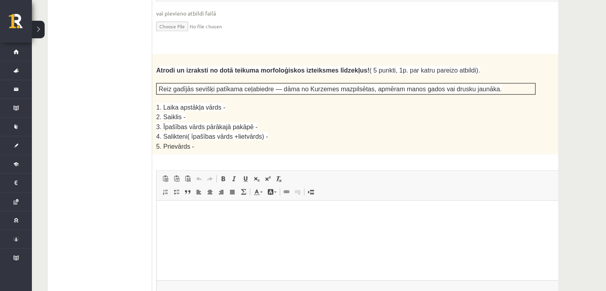
scroll to position [1327, 0]
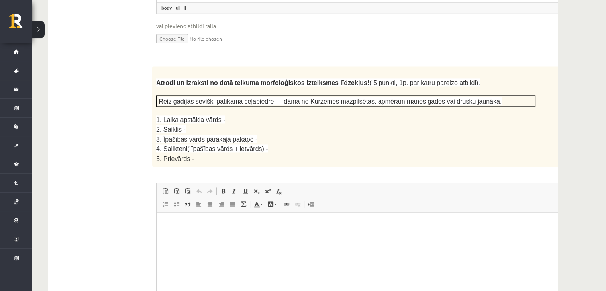
click at [159, 79] on span "Atrodi un izraksti no dotā teikuma morfoloģiskos izteiksmes līdzekļus!" at bounding box center [262, 82] width 213 height 7
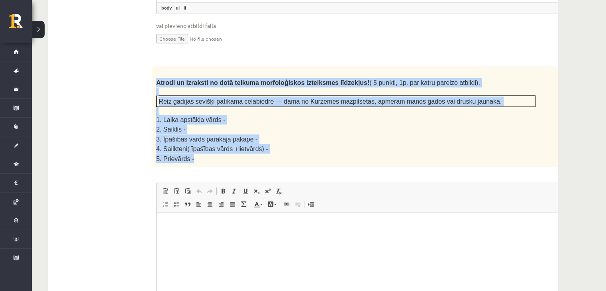
drag, startPoint x: 154, startPoint y: 42, endPoint x: 282, endPoint y: 115, distance: 148.0
click at [282, 115] on div "Atrodi un izraksti no dotā teikuma morfoloģiskos izteiksmes līdzekļus! ( 5 punk…" at bounding box center [365, 116] width 427 height 100
copy div "Atrodi un izraksti no dotā teikuma morfoloģiskos izteiksmes līdzekļus! ( 5 punk…"
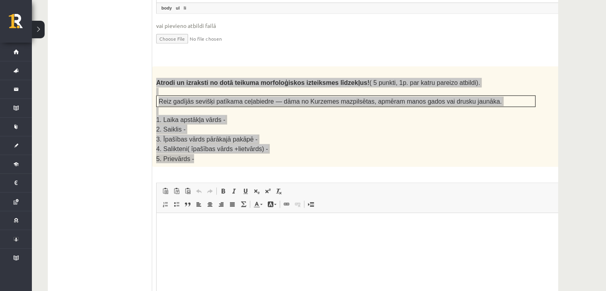
click at [243, 237] on html at bounding box center [366, 225] width 419 height 24
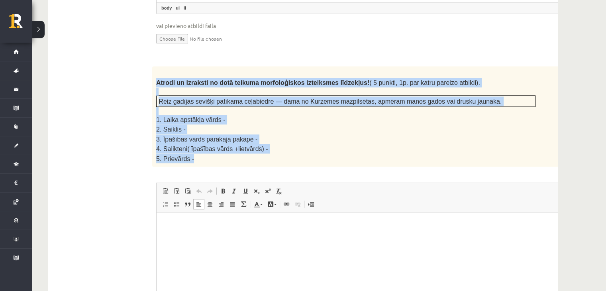
click at [305, 134] on p "3. Īpašības vārds pārākajā pakāpē -" at bounding box center [346, 139] width 380 height 10
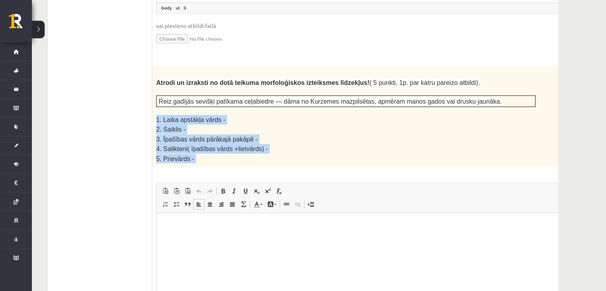
drag, startPoint x: 156, startPoint y: 79, endPoint x: 207, endPoint y: 124, distance: 68.6
click at [207, 124] on div "5p Atrodi un izraksti no dotā teikuma morfoloģiskos izteiksmes līdzekļus! ( 5 p…" at bounding box center [365, 207] width 427 height 282
copy div "1. Laika apstākļa vārds - 2. Saiklis - 3. Īpašības vārds pārākajā pakāpē - 4. S…"
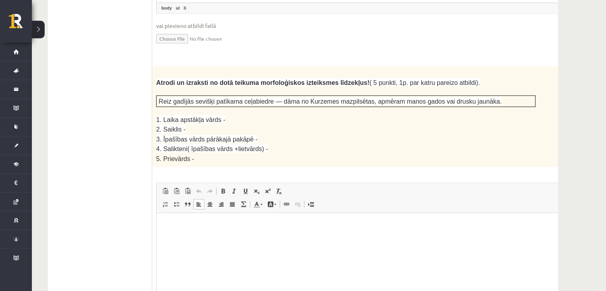
click at [200, 237] on html at bounding box center [366, 225] width 419 height 24
paste body "Bagātinātā teksta redaktors, wiswyg-editor-user-answer-47433862934400"
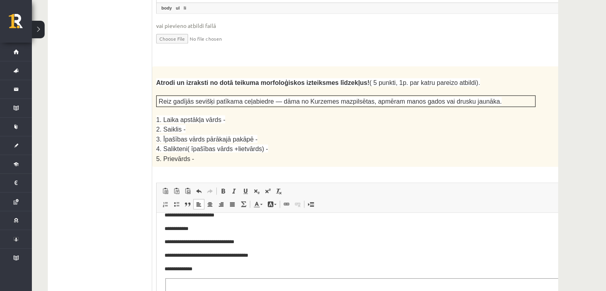
scroll to position [18, 0]
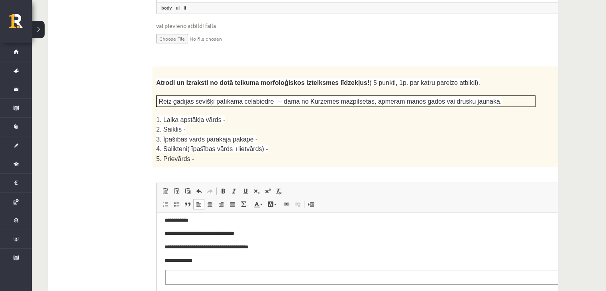
click at [231, 258] on p "**********" at bounding box center [353, 261] width 376 height 8
click at [241, 276] on fieldset "Bagātinātā teksta redaktors, wiswyg-editor-user-answer-47433862934400" at bounding box center [365, 277] width 401 height 15
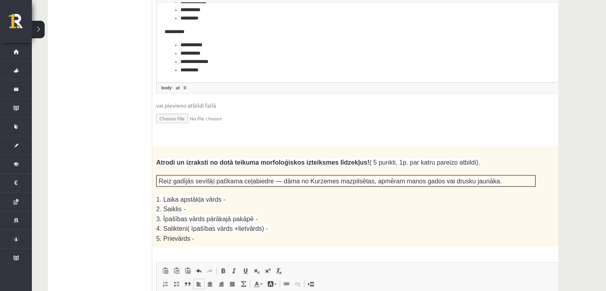
scroll to position [1367, 0]
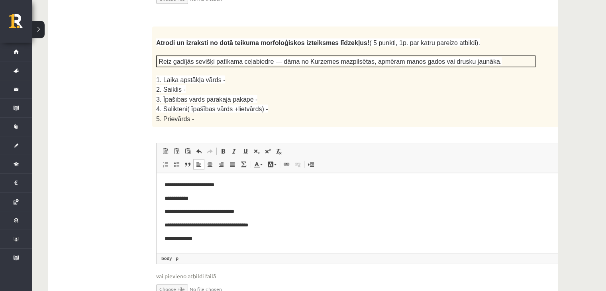
click at [248, 178] on html "**********" at bounding box center [366, 212] width 419 height 78
click at [284, 195] on p "**********" at bounding box center [356, 199] width 382 height 8
click at [270, 212] on p "**********" at bounding box center [356, 212] width 382 height 8
click at [335, 230] on body "**********" at bounding box center [366, 212] width 403 height 62
click at [288, 226] on p "**********" at bounding box center [356, 225] width 382 height 8
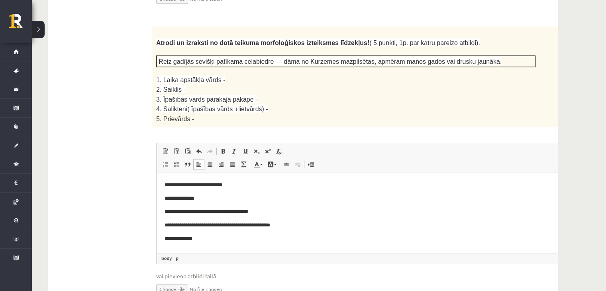
click at [217, 241] on p "**********" at bounding box center [356, 239] width 382 height 8
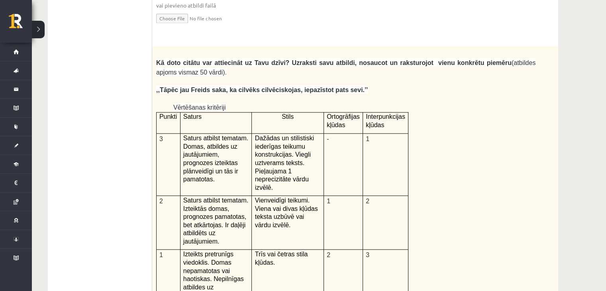
scroll to position [1646, 0]
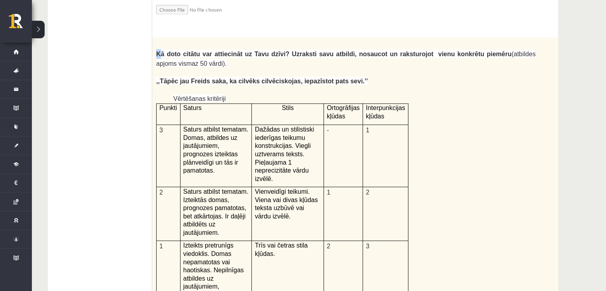
click at [158, 51] on span "Kā doto citātu var attiecināt uz Tavu dzīvi? Uzraksti savu atbildi, nosaucot un…" at bounding box center [334, 54] width 356 height 7
click at [164, 69] on p at bounding box center [346, 73] width 380 height 8
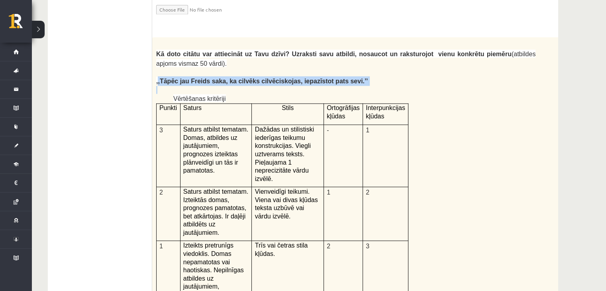
drag, startPoint x: 157, startPoint y: 39, endPoint x: 337, endPoint y: 41, distance: 179.4
click at [337, 41] on div "Kā doto citātu var attiecināt uz Tavu dzīvi? Uzraksti savu atbildi, nosaucot un…" at bounding box center [365, 244] width 427 height 414
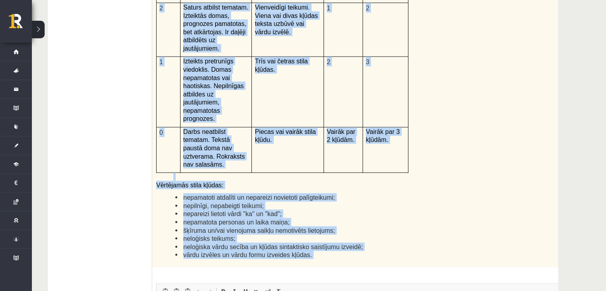
scroll to position [1866, 0]
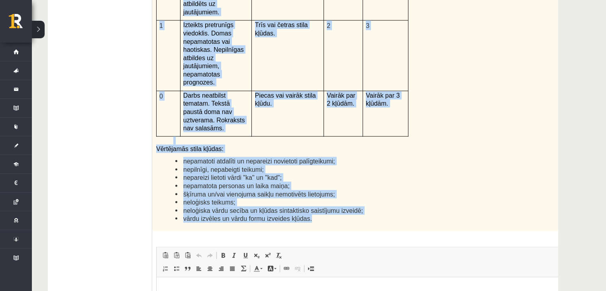
drag, startPoint x: 156, startPoint y: 90, endPoint x: 365, endPoint y: 128, distance: 212.1
click at [365, 128] on div "Kā doto citātu var attiecināt uz Tavu dzīvi? Uzraksti savu atbildi, nosaucot un…" at bounding box center [365, 24] width 427 height 414
click at [335, 198] on li "neloģisks teikums;" at bounding box center [355, 202] width 360 height 8
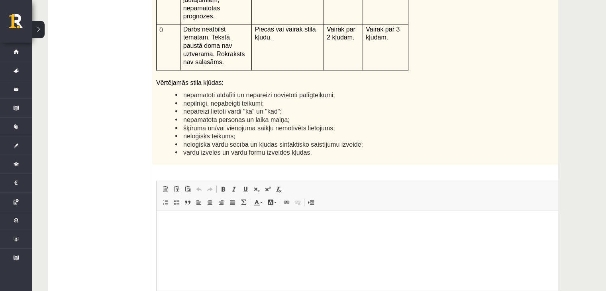
scroll to position [1946, 0]
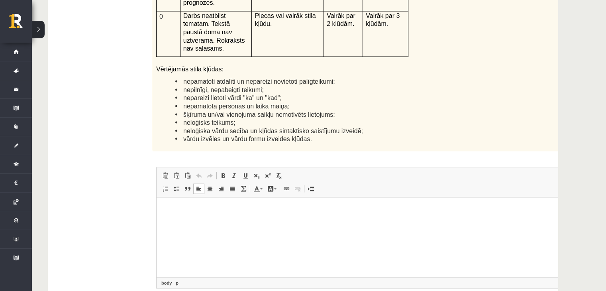
click at [244, 222] on html at bounding box center [366, 209] width 419 height 24
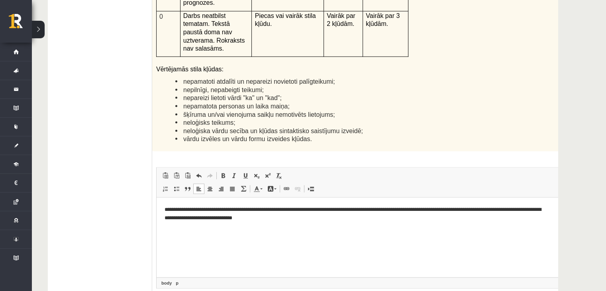
click at [291, 219] on p "**********" at bounding box center [356, 213] width 382 height 17
click at [346, 220] on p "**********" at bounding box center [356, 213] width 382 height 17
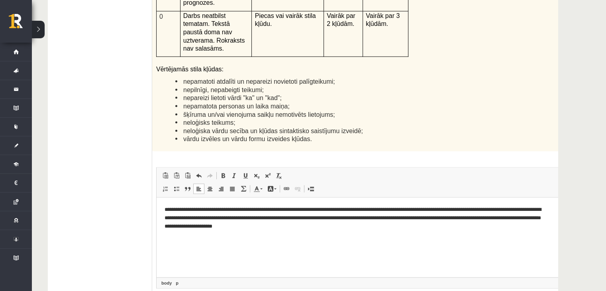
click at [165, 228] on p "**********" at bounding box center [356, 217] width 382 height 25
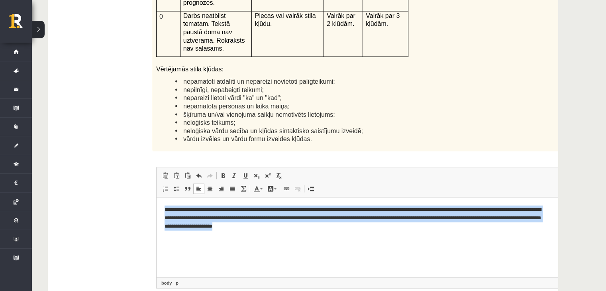
drag, startPoint x: 377, startPoint y: 226, endPoint x: 160, endPoint y: 208, distance: 218.0
click at [160, 208] on html "**********" at bounding box center [366, 217] width 419 height 41
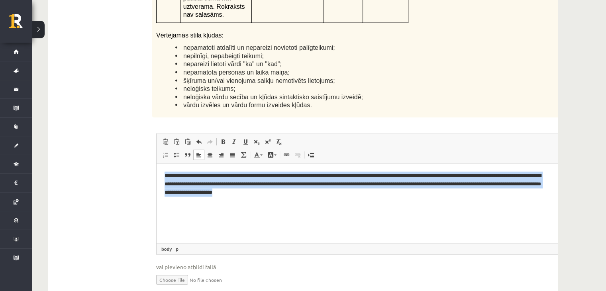
scroll to position [2026, 0]
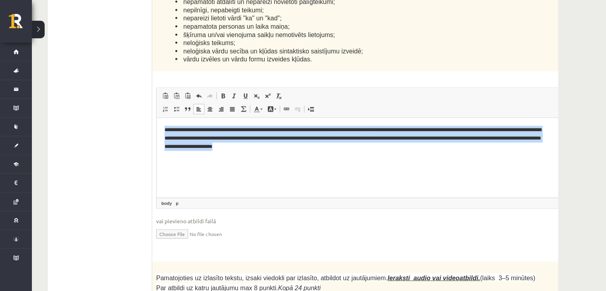
click at [376, 158] on html "**********" at bounding box center [366, 138] width 419 height 41
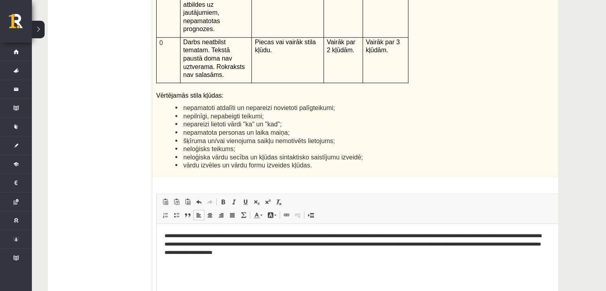
scroll to position [1906, 0]
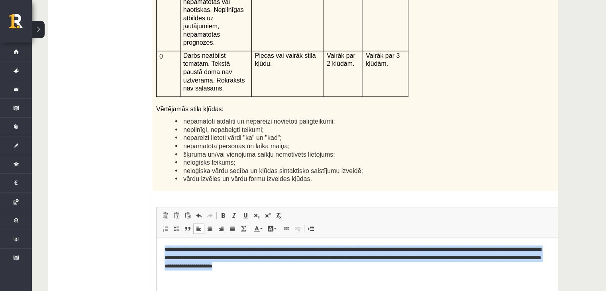
drag, startPoint x: 386, startPoint y: 270, endPoint x: 158, endPoint y: 251, distance: 229.2
click at [158, 251] on html "**********" at bounding box center [366, 257] width 419 height 41
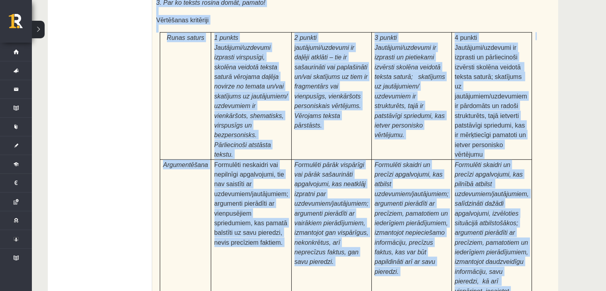
scroll to position [2425, 0]
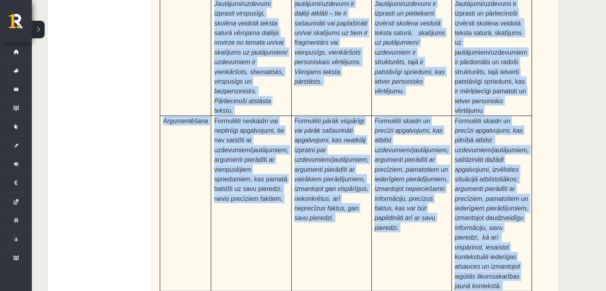
drag, startPoint x: 155, startPoint y: 67, endPoint x: 472, endPoint y: 156, distance: 329.2
click at [472, 156] on div "Pamatojoties uz izlasīto tekstu, izsaki viedokli par izlasīto, atbildot uz jaut…" at bounding box center [365, 79] width 427 height 433
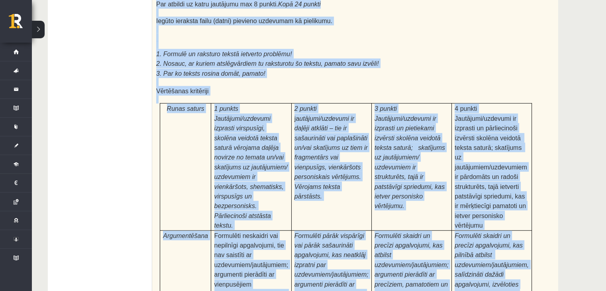
scroll to position [2225, 0]
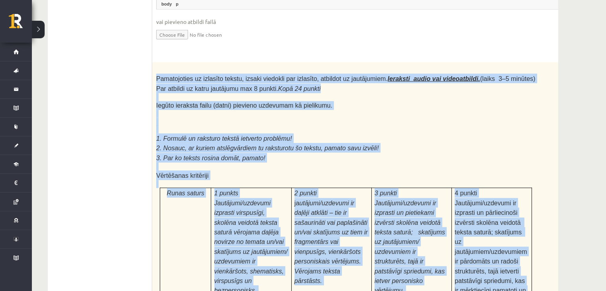
click at [239, 200] on span "Jautājumi/uzdevumi izprasti virspusīgi, skolēna veidotā teksta saturā vērojama …" at bounding box center [251, 257] width 73 height 114
click at [250, 180] on p at bounding box center [346, 184] width 380 height 8
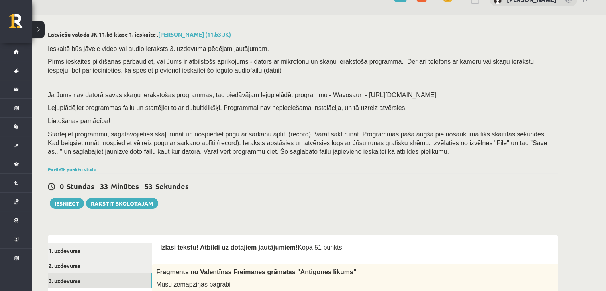
scroll to position [0, 0]
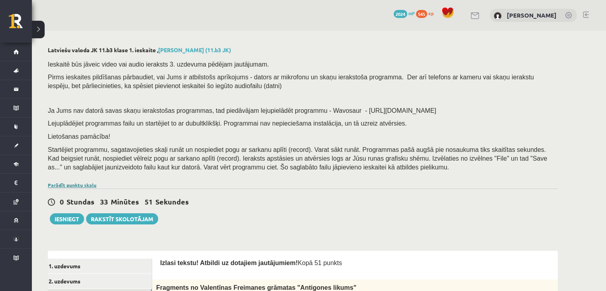
click at [78, 185] on link "Parādīt punktu skalu" at bounding box center [72, 185] width 49 height 6
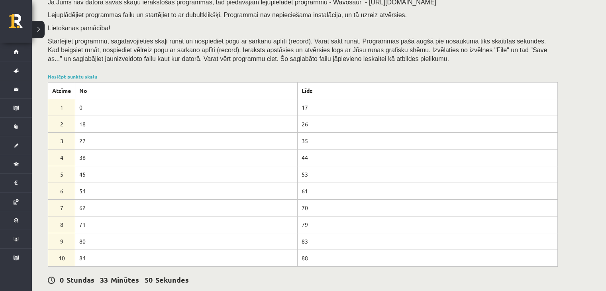
scroll to position [120, 0]
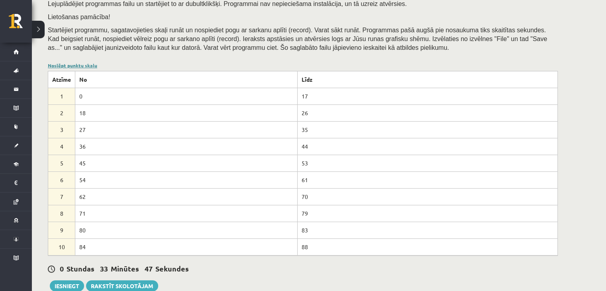
click at [80, 67] on link "Noslēpt punktu skalu" at bounding box center [72, 65] width 49 height 6
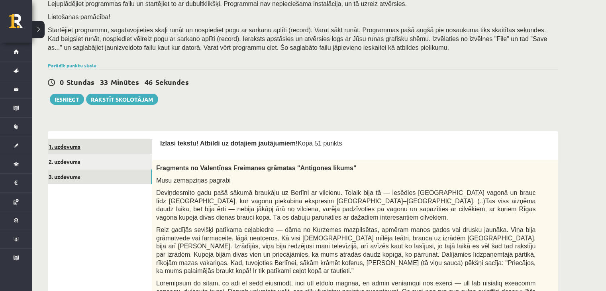
click at [73, 148] on link "1. uzdevums" at bounding box center [98, 146] width 107 height 15
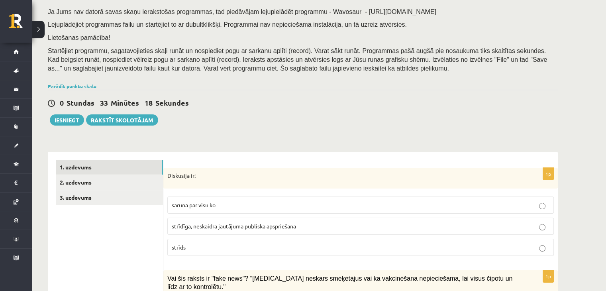
scroll to position [66, 0]
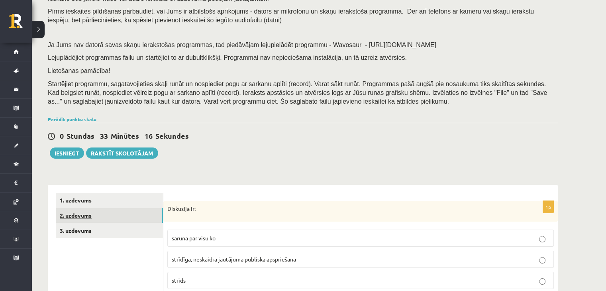
click at [113, 214] on link "2. uzdevums" at bounding box center [109, 215] width 107 height 15
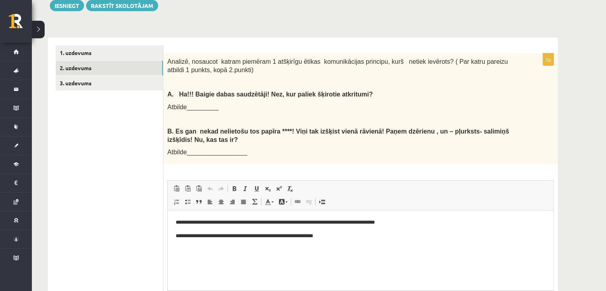
scroll to position [0, 0]
click at [119, 77] on link "3. uzdevums" at bounding box center [109, 83] width 107 height 15
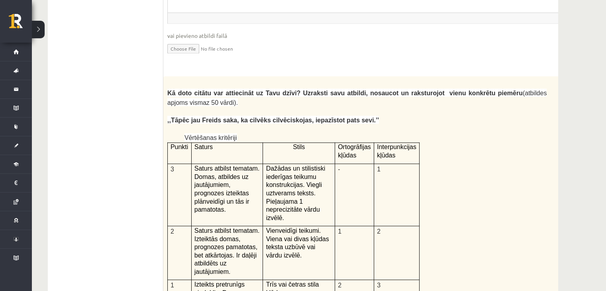
scroll to position [1569, 0]
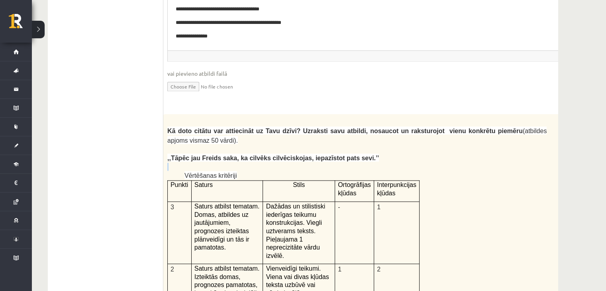
drag, startPoint x: 450, startPoint y: 116, endPoint x: 419, endPoint y: 118, distance: 31.6
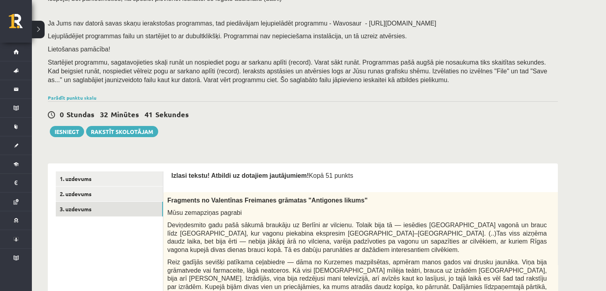
scroll to position [54, 0]
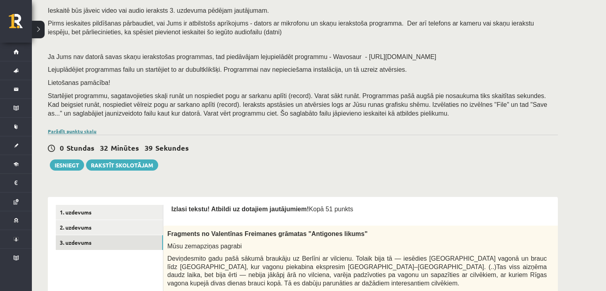
click at [69, 129] on link "Parādīt punktu skalu" at bounding box center [72, 131] width 49 height 6
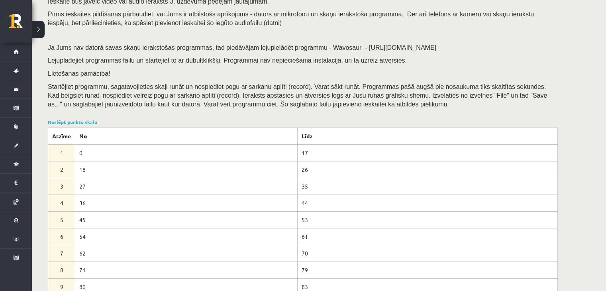
scroll to position [199, 0]
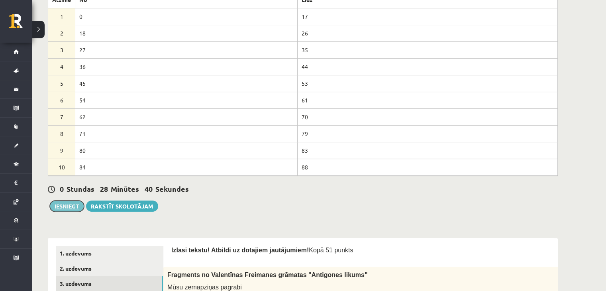
click at [75, 208] on button "Iesniegt" at bounding box center [67, 206] width 34 height 11
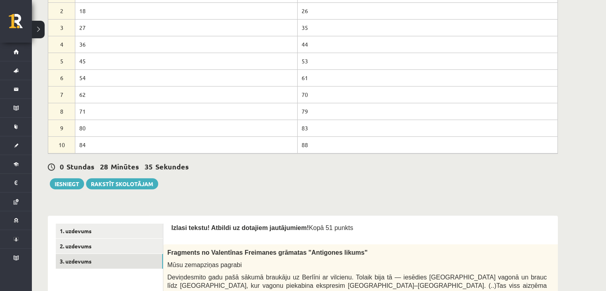
scroll to position [239, 0]
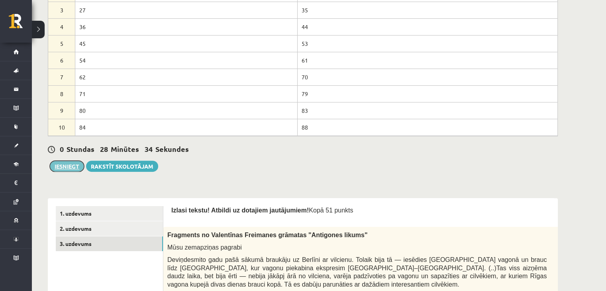
click at [72, 170] on button "Iesniegt" at bounding box center [67, 166] width 34 height 11
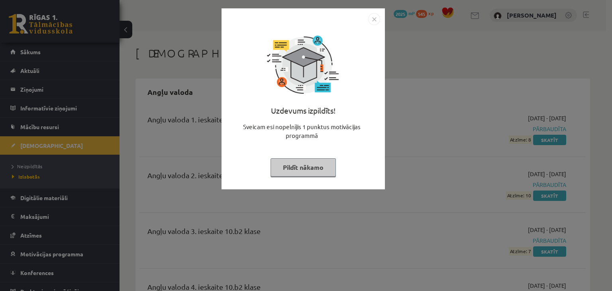
click at [374, 16] on img "Close" at bounding box center [374, 19] width 12 height 12
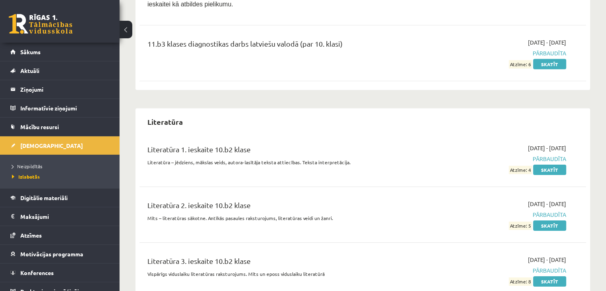
scroll to position [2552, 0]
